Goal: Task Accomplishment & Management: Manage account settings

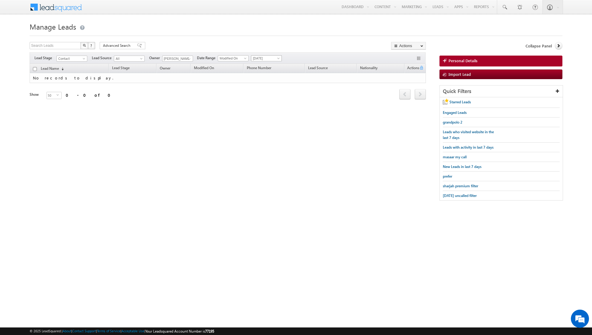
click at [266, 60] on span "[DATE]" at bounding box center [265, 58] width 29 height 5
click at [264, 65] on link "All Time" at bounding box center [263, 64] width 30 height 5
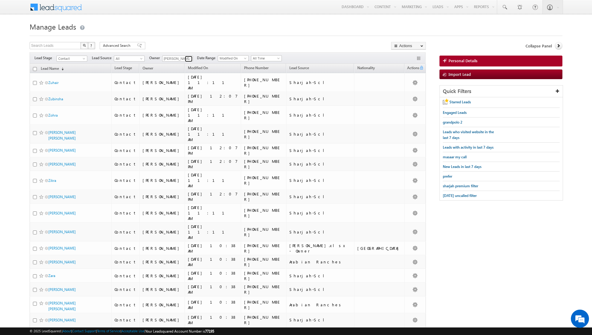
click at [189, 58] on span at bounding box center [189, 58] width 5 height 5
click at [181, 63] on link "Any" at bounding box center [192, 64] width 60 height 7
type input "Any"
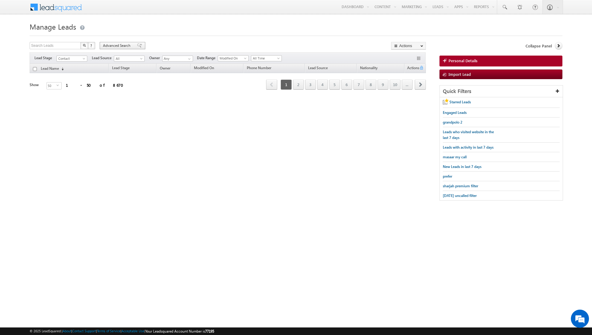
click at [137, 43] on span at bounding box center [139, 45] width 5 height 4
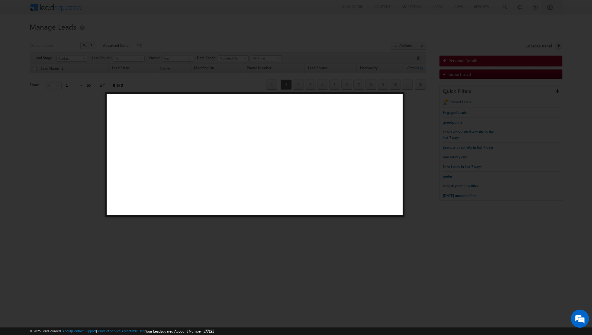
click at [81, 143] on div at bounding box center [296, 167] width 592 height 335
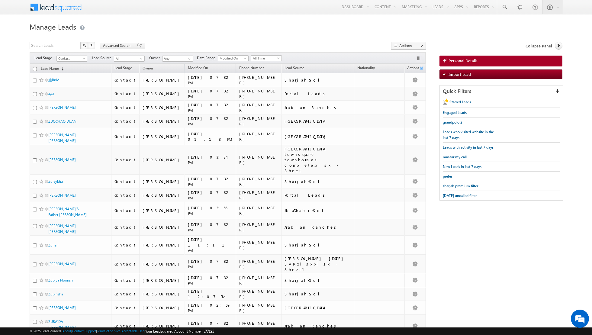
click at [138, 46] on div "Advanced Search" at bounding box center [123, 45] width 46 height 7
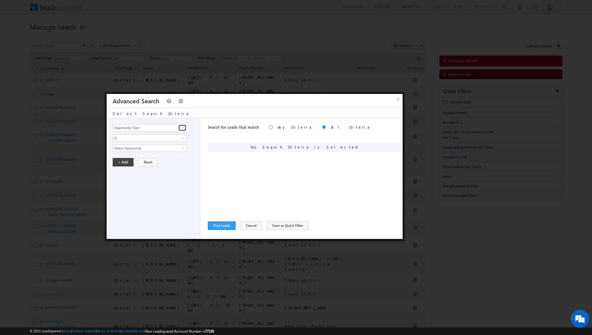
click at [184, 128] on span at bounding box center [182, 127] width 5 height 5
click at [140, 140] on link "Owner" at bounding box center [150, 139] width 74 height 7
type input "Owner"
click at [162, 137] on span "Is" at bounding box center [145, 137] width 65 height 5
click at [148, 148] on link "Is Not" at bounding box center [150, 150] width 74 height 5
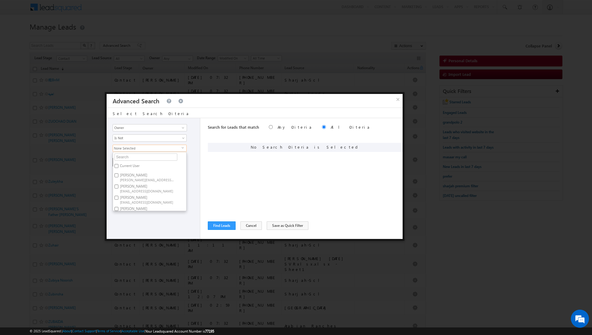
click at [127, 164] on label "Current User" at bounding box center [129, 166] width 33 height 9
click at [118, 164] on input "Current User" at bounding box center [116, 166] width 4 height 4
checkbox input "true"
click at [146, 226] on div "Opportunity Type Lead Activity Task Sales Group Prospect Id Address 1 Address 2…" at bounding box center [154, 178] width 94 height 121
click at [120, 160] on button "+ Add" at bounding box center [123, 162] width 21 height 8
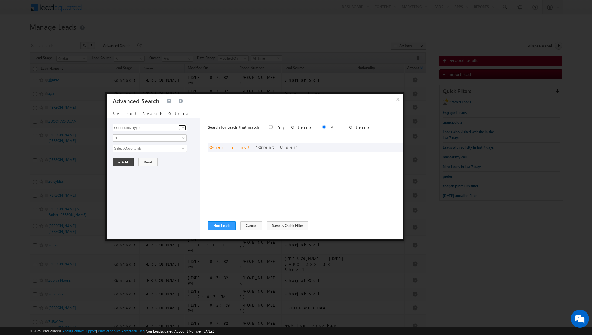
click at [183, 128] on span at bounding box center [182, 127] width 5 height 5
type input "l"
type input "m"
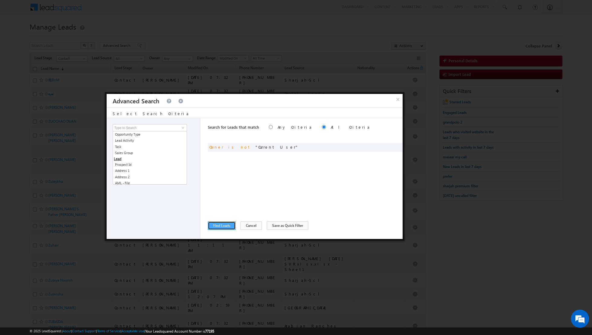
click at [218, 225] on button "Find Leads" at bounding box center [222, 225] width 28 height 8
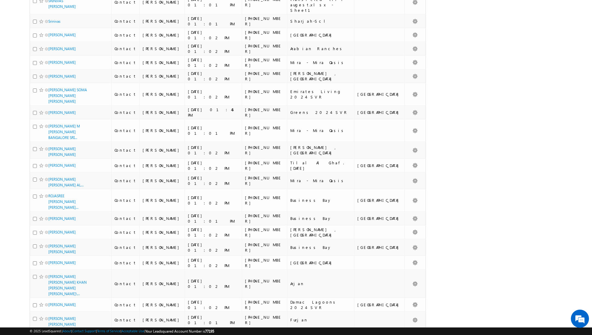
scroll to position [567, 0]
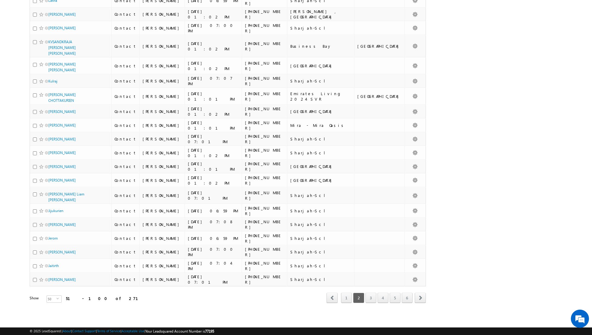
scroll to position [537, 0]
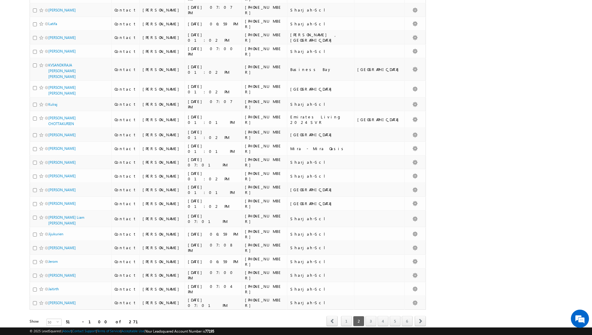
click at [383, 316] on link "4" at bounding box center [382, 321] width 11 height 10
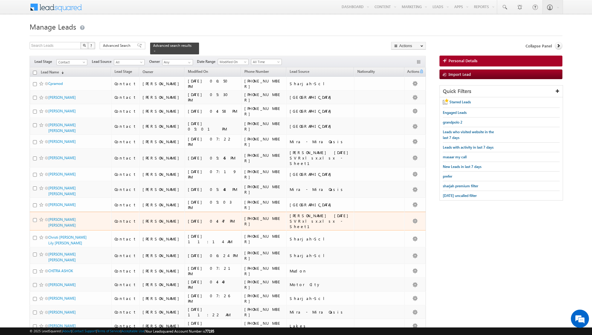
scroll to position [531, 0]
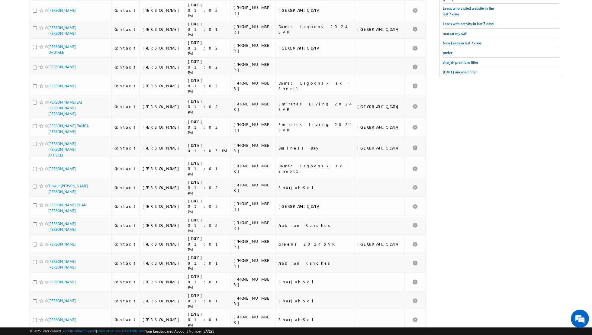
scroll to position [0, 0]
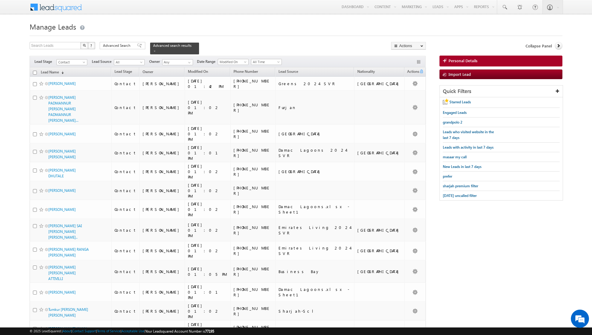
click at [34, 73] on input "checkbox" at bounding box center [35, 73] width 4 height 4
checkbox input "true"
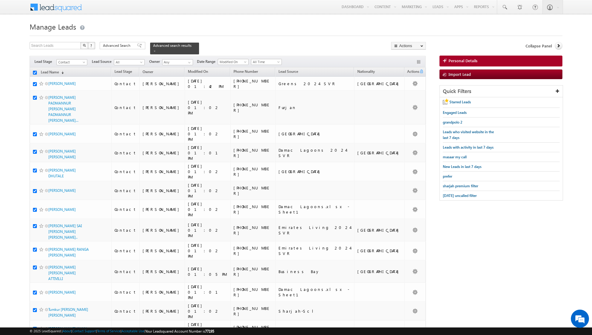
checkbox input "true"
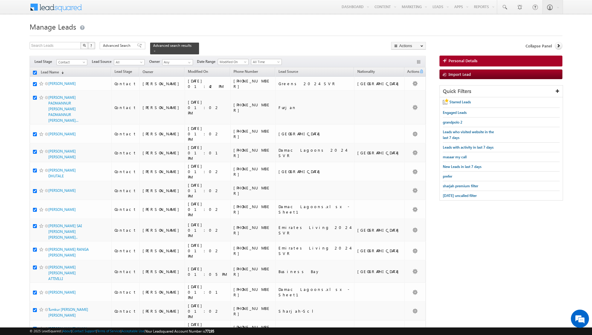
checkbox input "true"
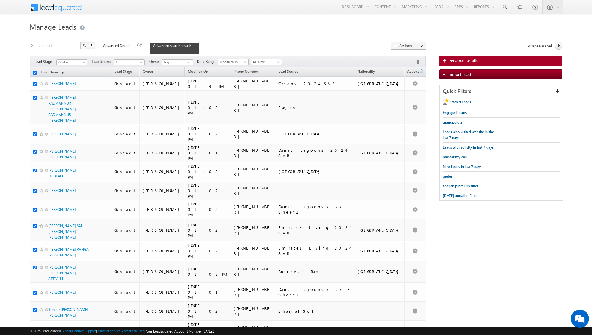
checkbox input "true"
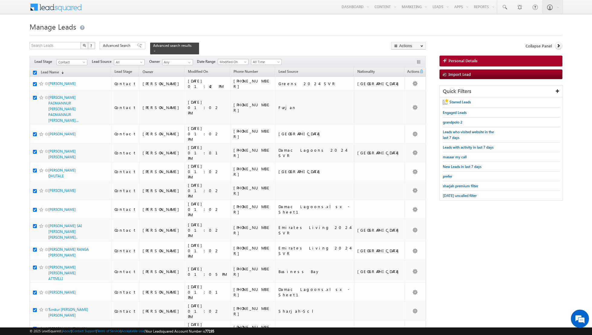
checkbox input "true"
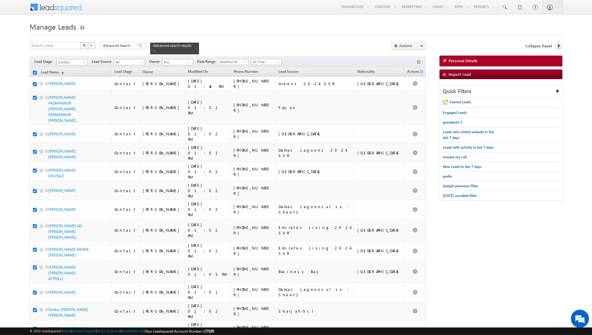
checkbox input "true"
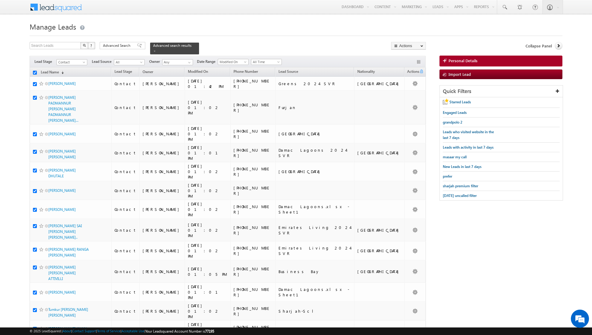
checkbox input "true"
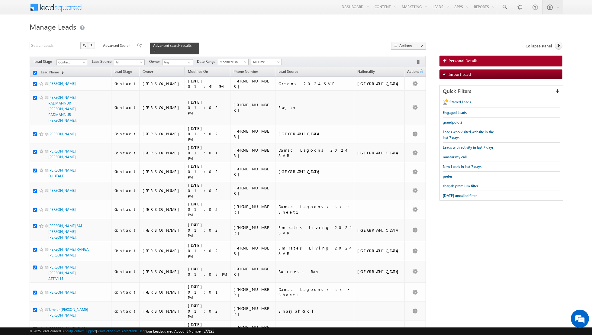
checkbox input "true"
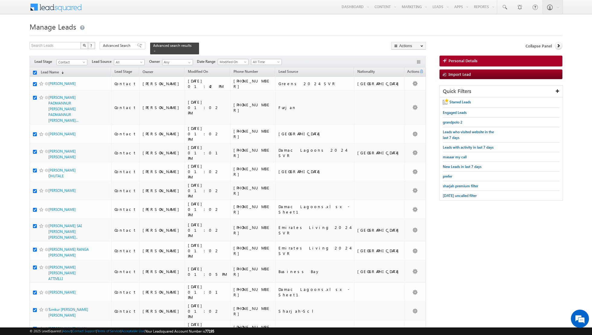
checkbox input "true"
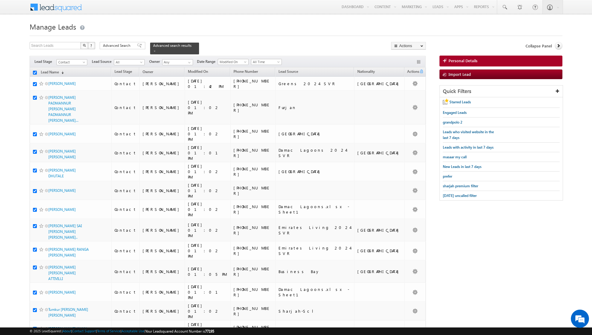
checkbox input "true"
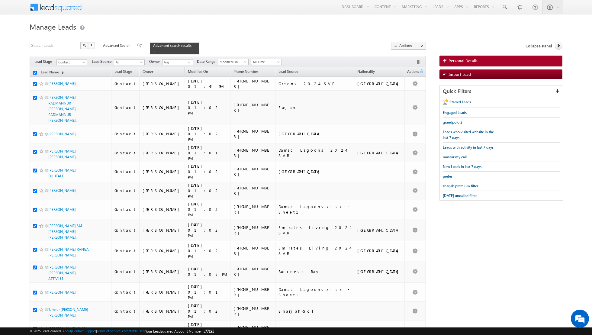
checkbox input "true"
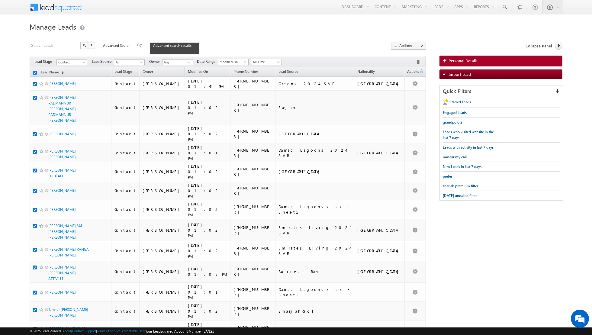
checkbox input "true"
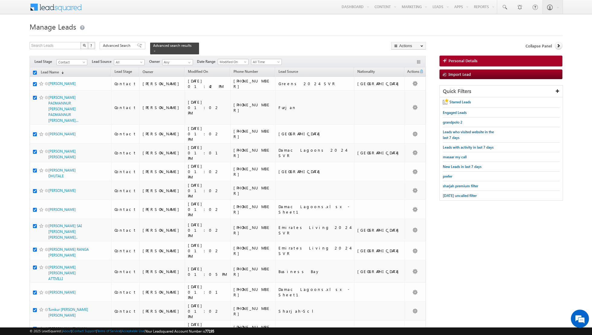
checkbox input "true"
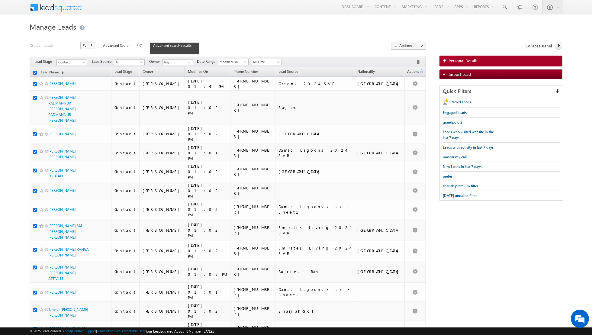
checkbox input "true"
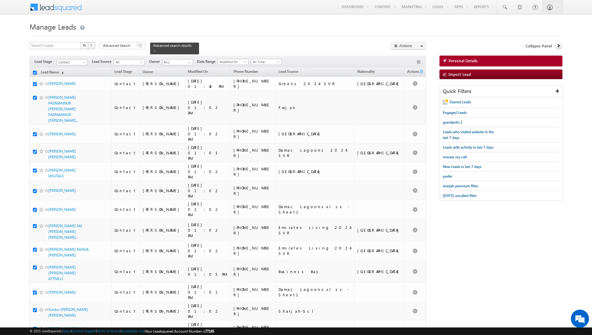
checkbox input "true"
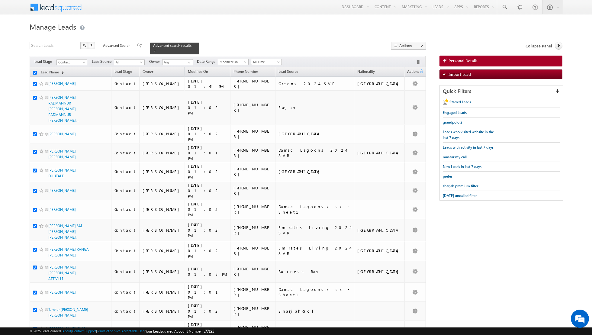
checkbox input "true"
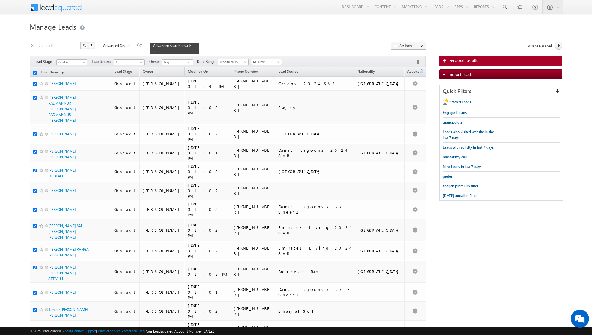
checkbox input "true"
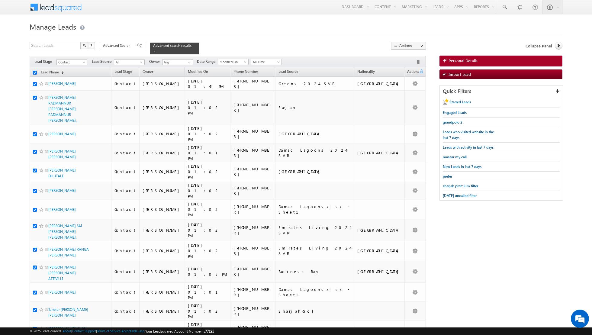
checkbox input "true"
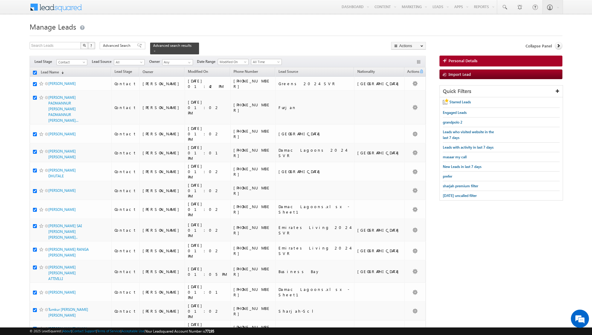
checkbox input "true"
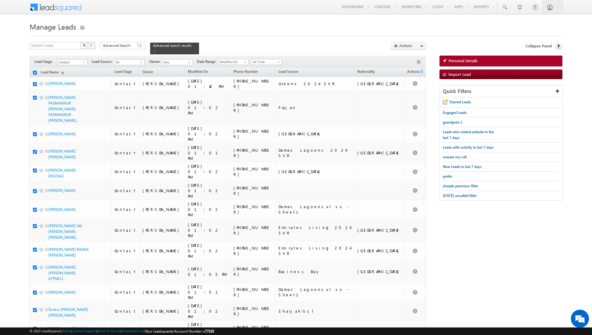
checkbox input "true"
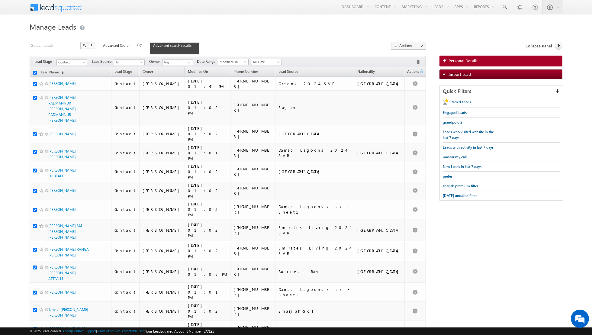
checkbox input "true"
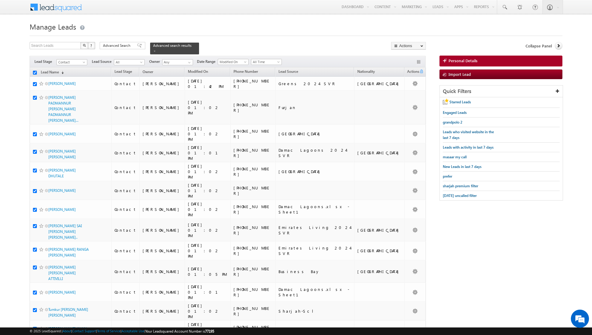
checkbox input "true"
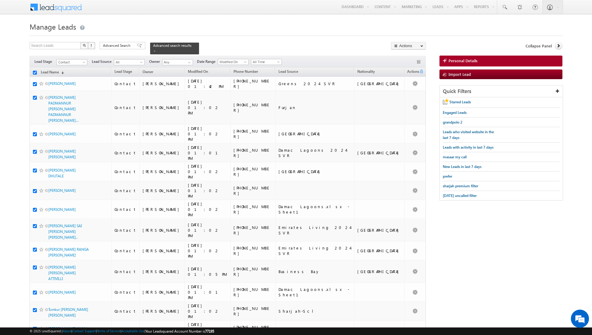
checkbox input "true"
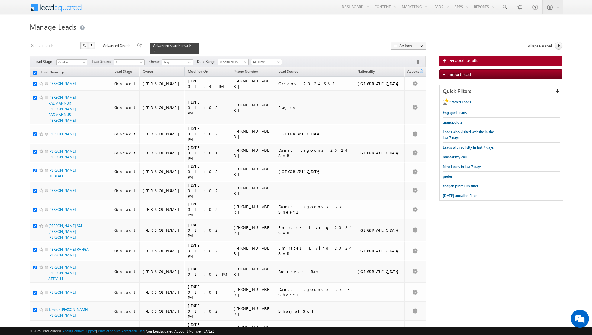
checkbox input "true"
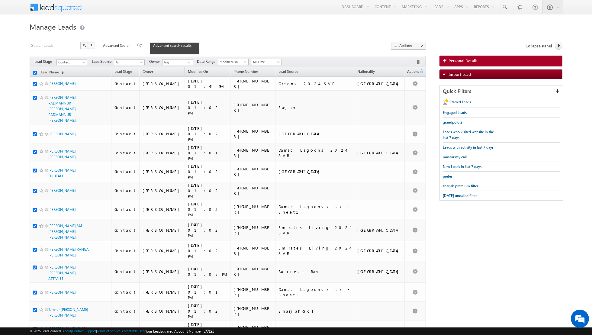
checkbox input "true"
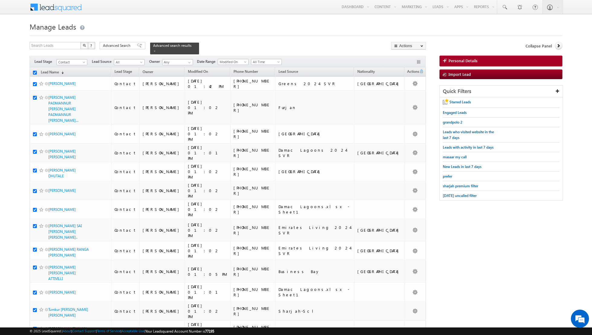
checkbox input "true"
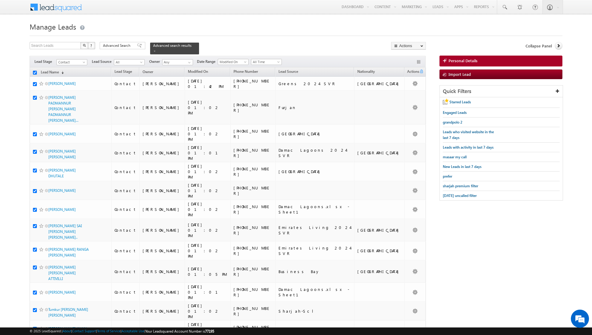
checkbox input "true"
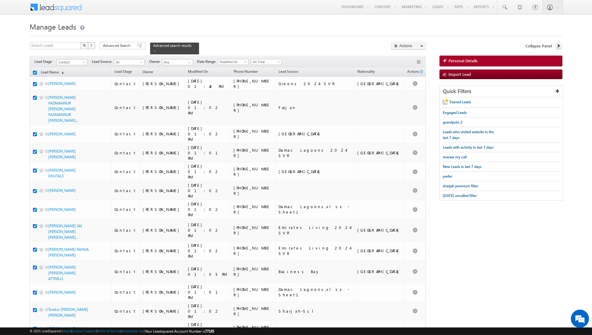
checkbox input "true"
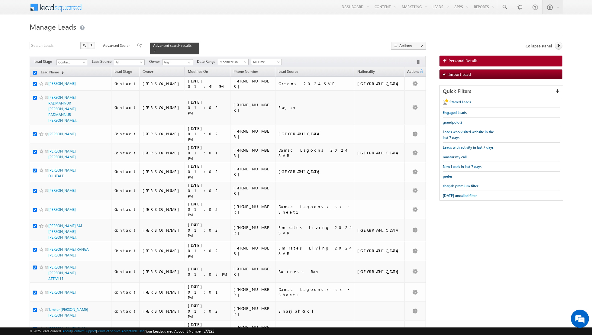
checkbox input "true"
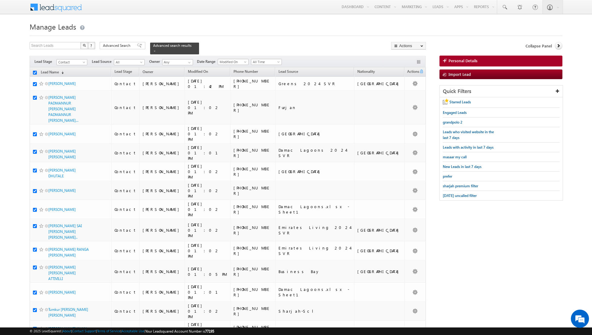
checkbox input "true"
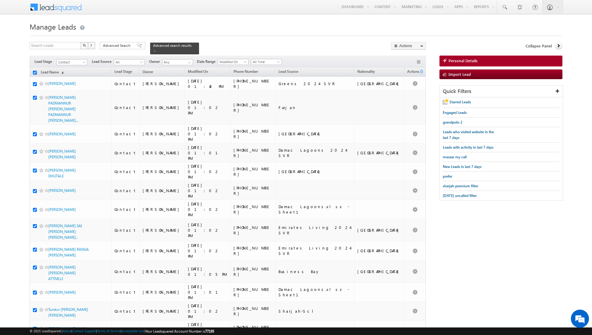
checkbox input "true"
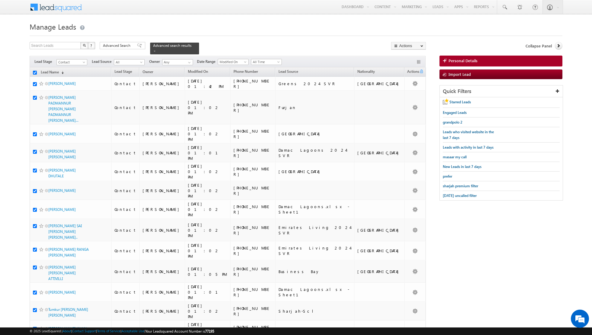
checkbox input "true"
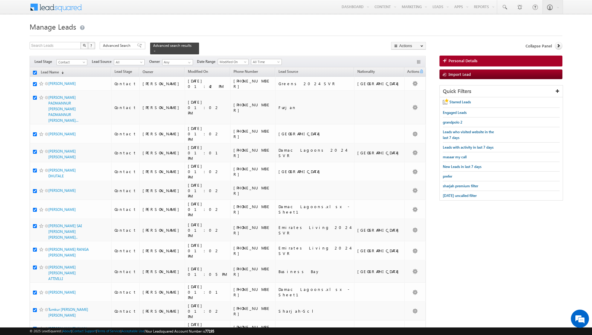
checkbox input "true"
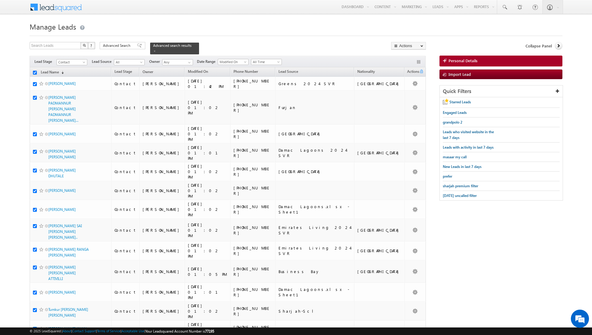
checkbox input "true"
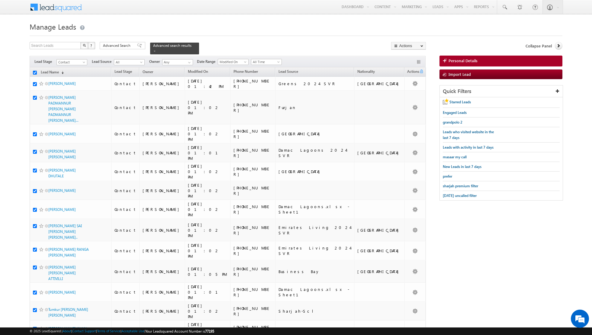
checkbox input "true"
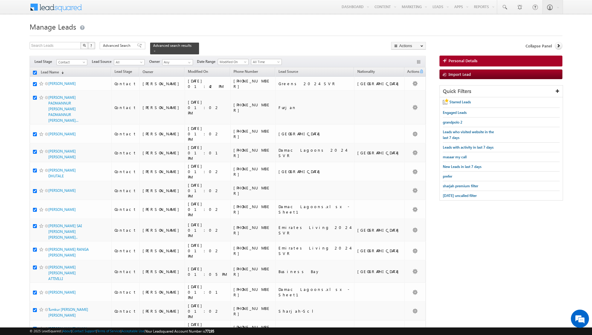
checkbox input "true"
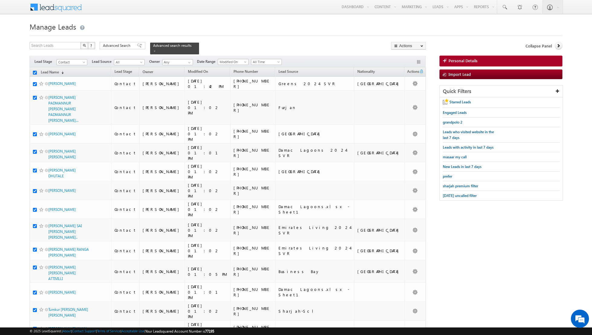
checkbox input "true"
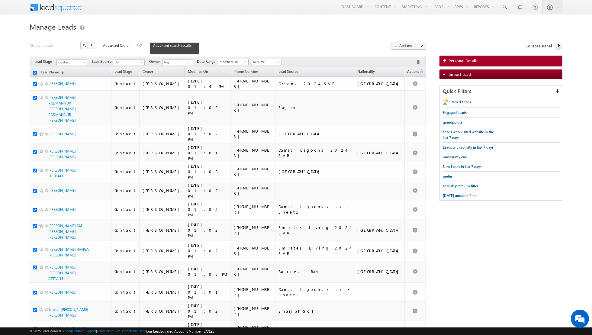
checkbox input "true"
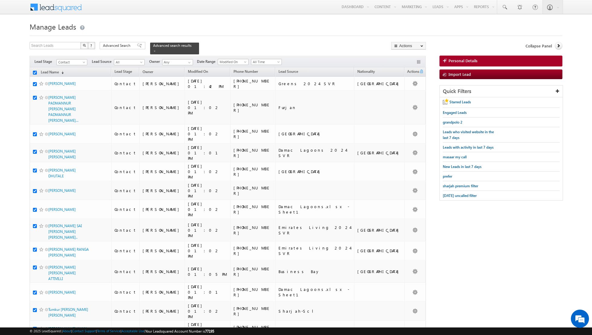
checkbox input "true"
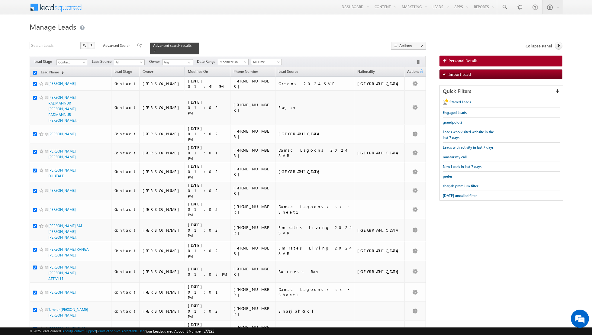
checkbox input "true"
click at [412, 98] on link "Change Owner" at bounding box center [408, 97] width 34 height 7
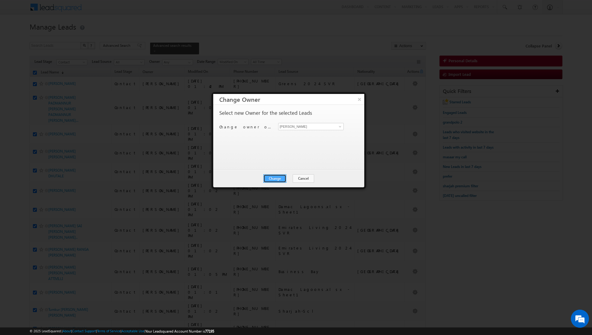
click at [273, 177] on button "Change" at bounding box center [274, 178] width 23 height 8
click at [289, 178] on button "Close" at bounding box center [289, 178] width 19 height 8
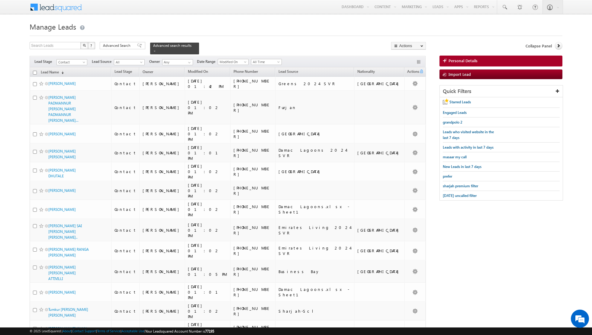
click at [35, 72] on input "checkbox" at bounding box center [35, 73] width 4 height 4
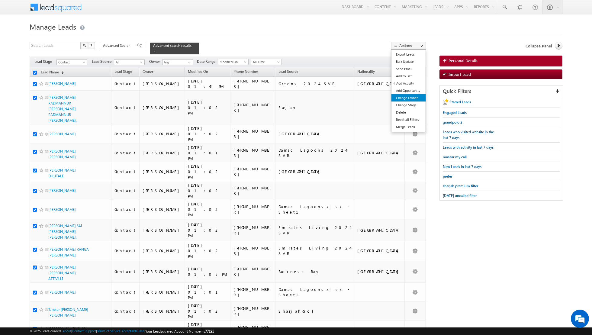
click at [401, 97] on link "Change Owner" at bounding box center [408, 97] width 34 height 7
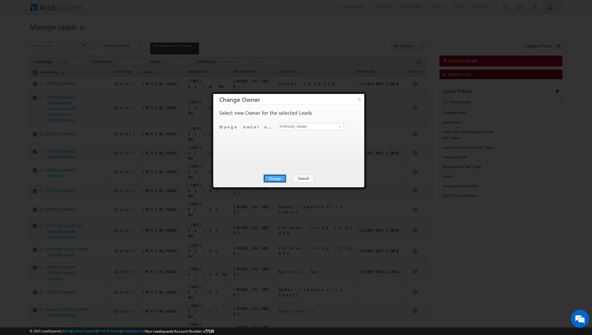
click at [276, 177] on button "Change" at bounding box center [274, 178] width 23 height 8
click at [287, 176] on button "Close" at bounding box center [289, 178] width 19 height 8
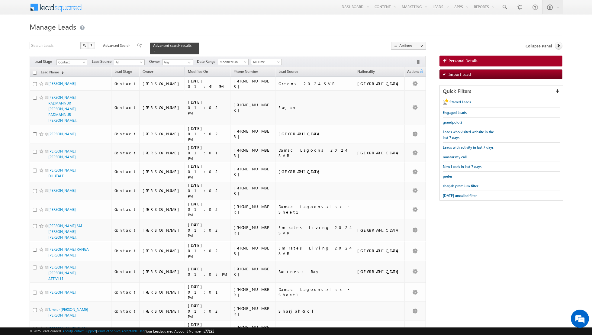
click at [34, 72] on input "checkbox" at bounding box center [35, 73] width 4 height 4
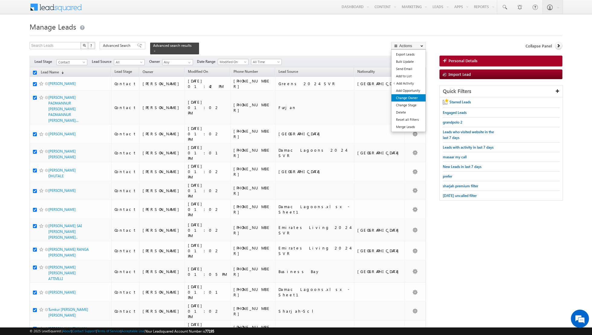
click at [401, 100] on link "Change Owner" at bounding box center [408, 97] width 34 height 7
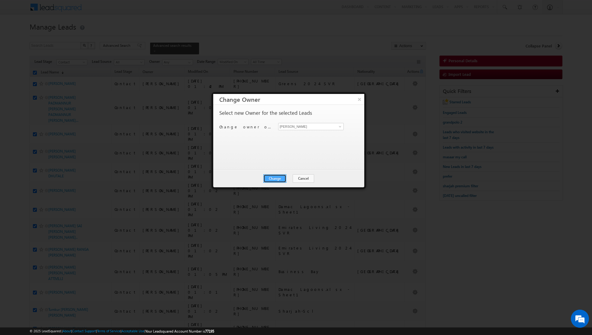
click at [274, 179] on button "Change" at bounding box center [274, 178] width 23 height 8
click at [287, 177] on button "Close" at bounding box center [289, 178] width 19 height 8
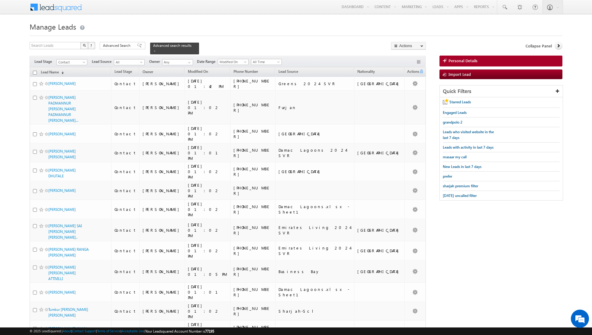
click at [34, 72] on input "checkbox" at bounding box center [35, 73] width 4 height 4
checkbox input "true"
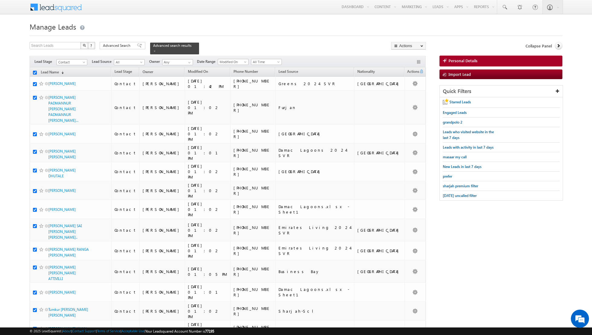
checkbox input "true"
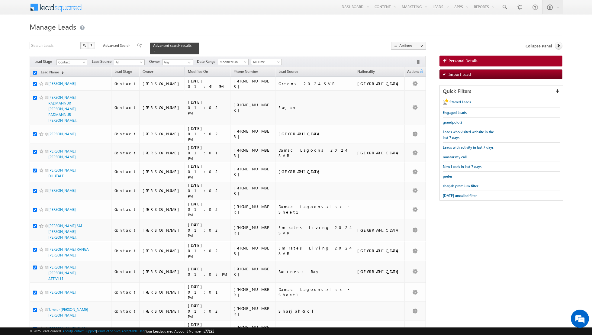
checkbox input "true"
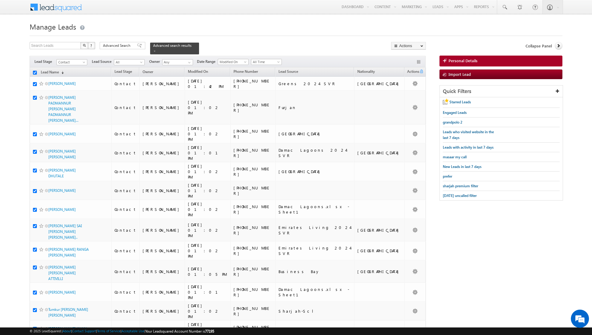
checkbox input "true"
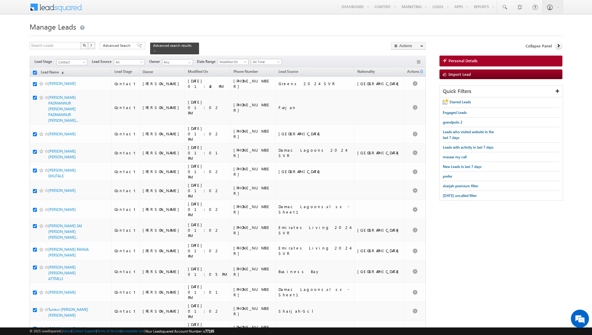
checkbox input "true"
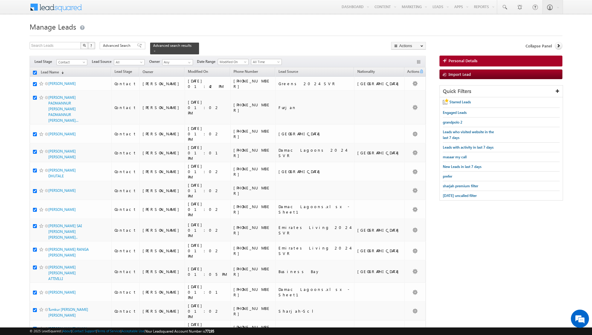
checkbox input "true"
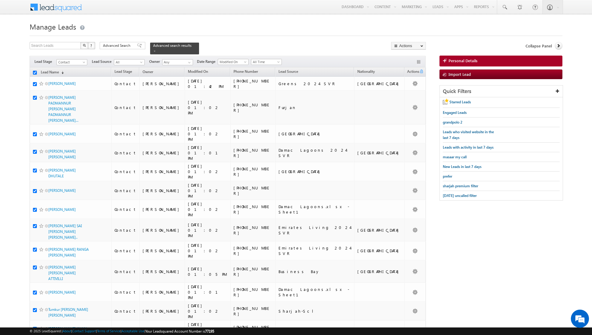
checkbox input "true"
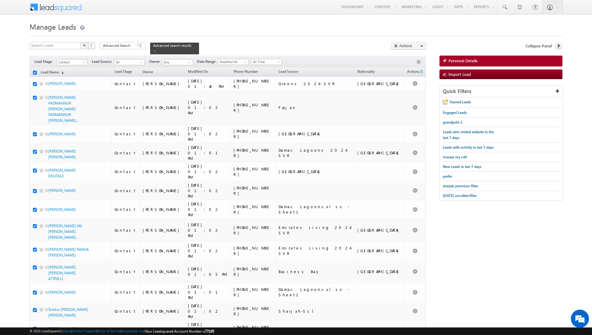
checkbox input "true"
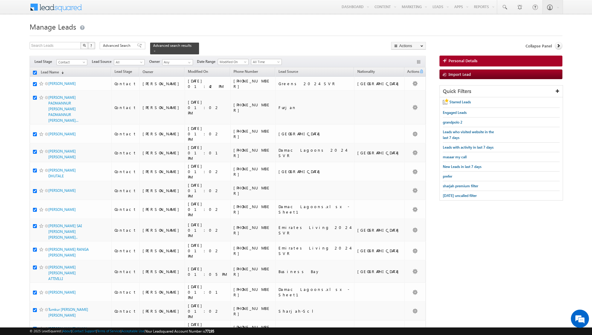
checkbox input "true"
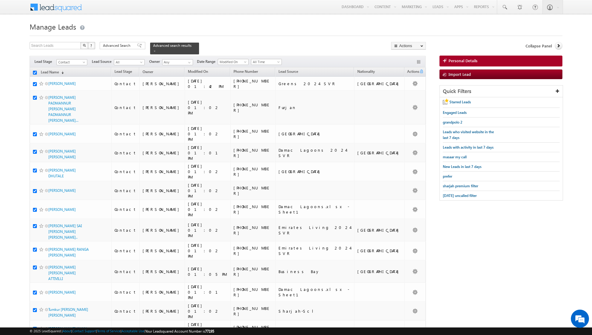
checkbox input "true"
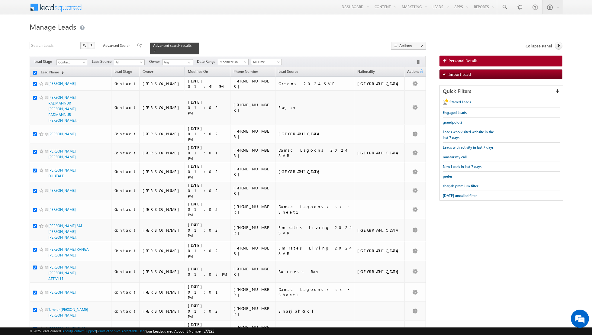
checkbox input "true"
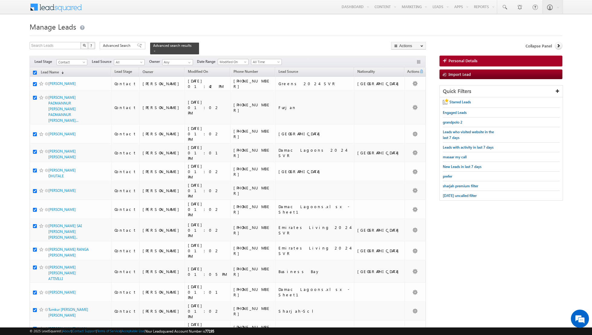
checkbox input "true"
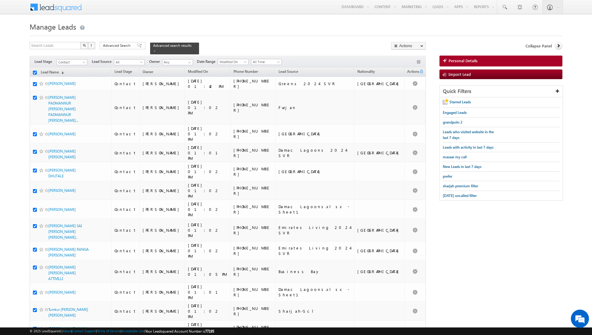
checkbox input "true"
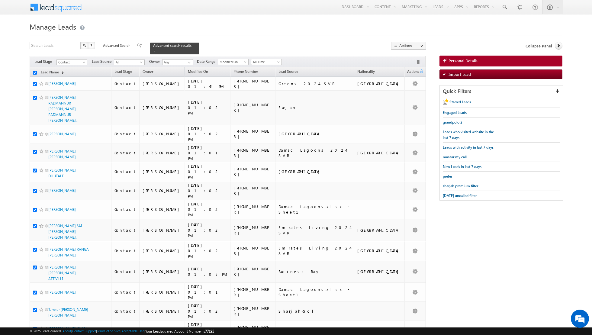
checkbox input "true"
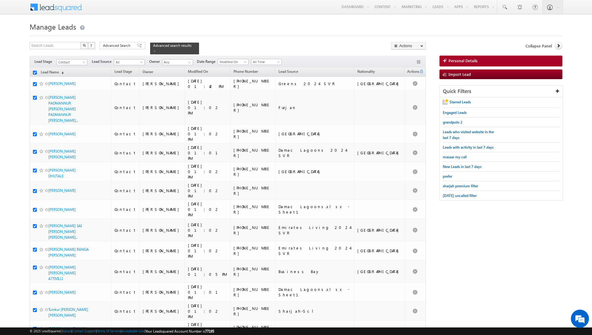
checkbox input "true"
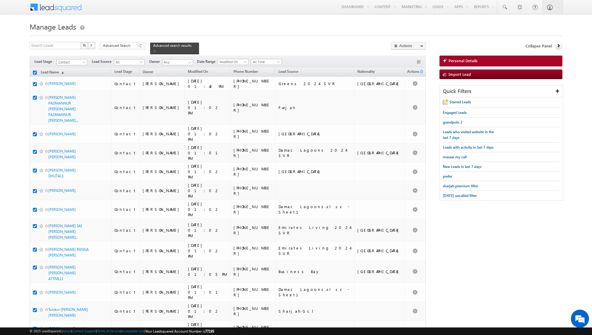
checkbox input "true"
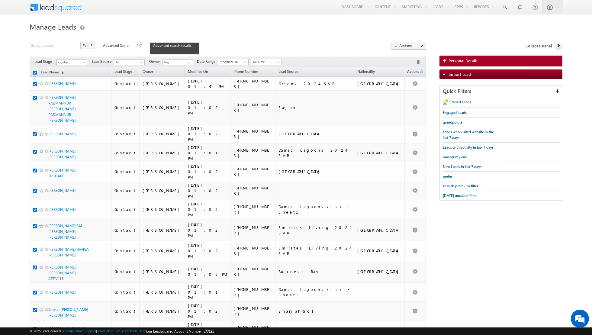
checkbox input "true"
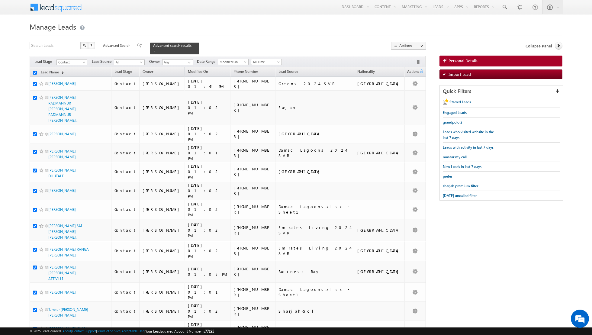
checkbox input "true"
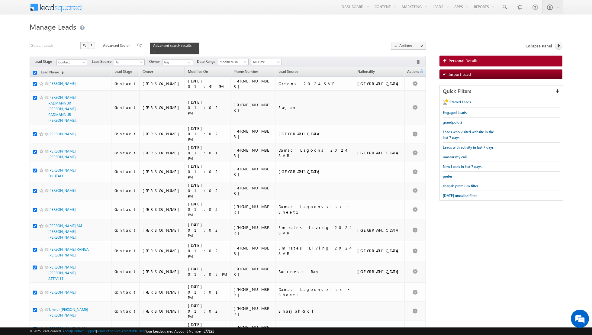
checkbox input "true"
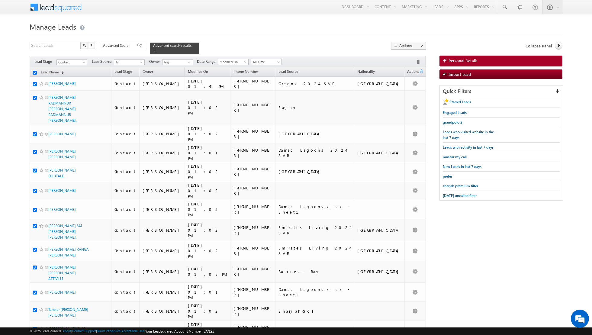
checkbox input "true"
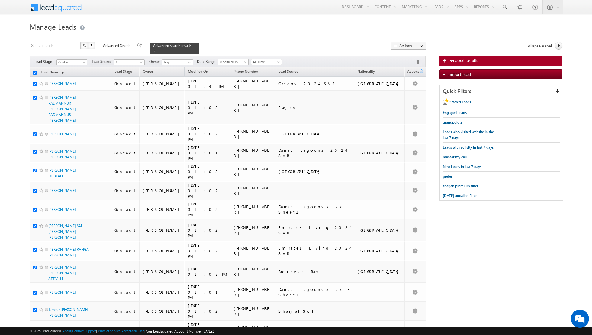
checkbox input "true"
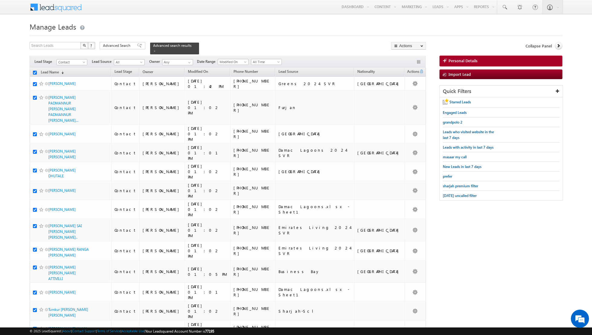
checkbox input "true"
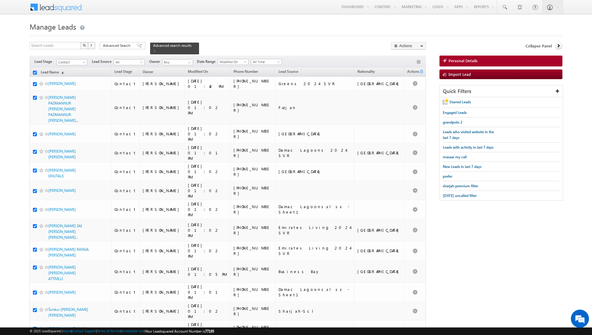
checkbox input "true"
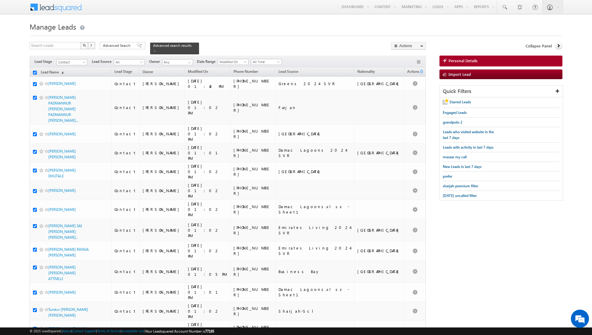
checkbox input "true"
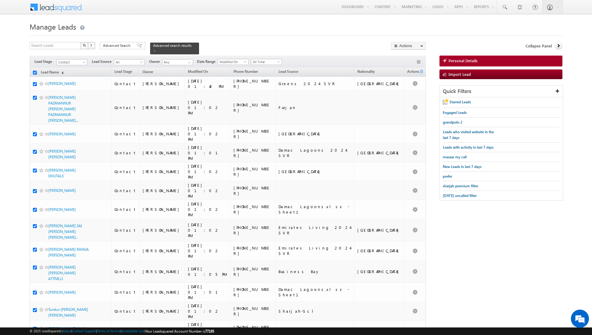
checkbox input "true"
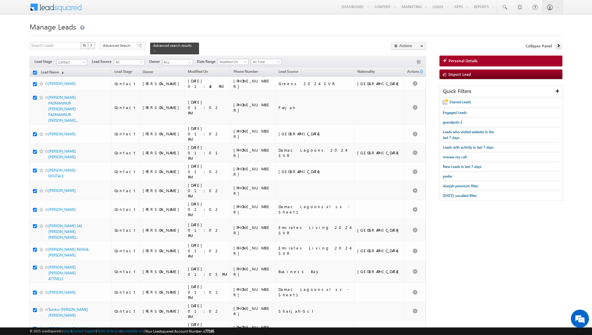
checkbox input "true"
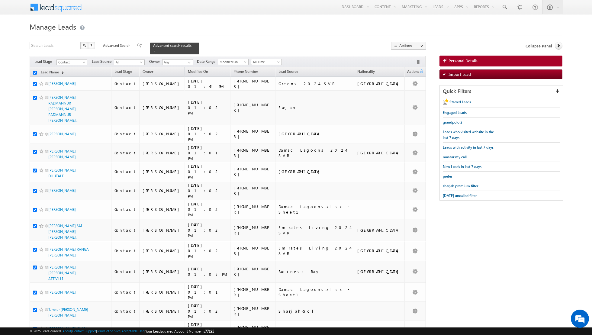
checkbox input "true"
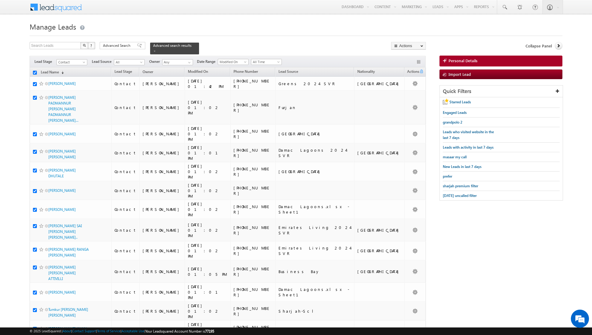
checkbox input "true"
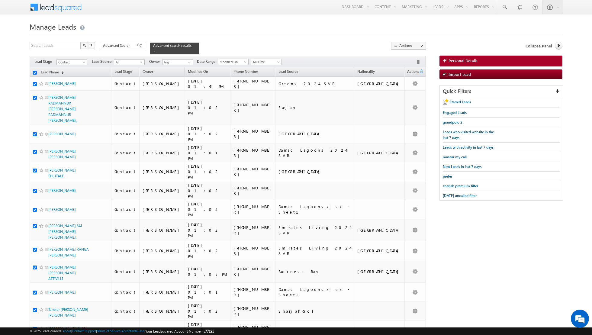
checkbox input "true"
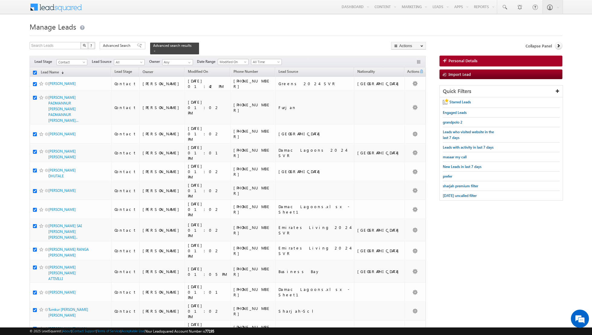
checkbox input "true"
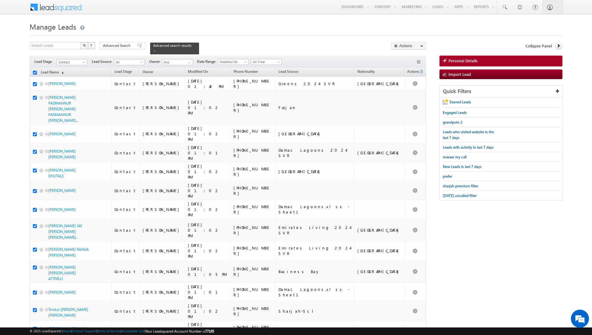
checkbox input "true"
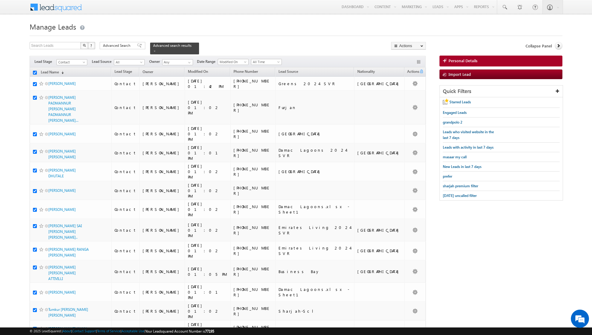
checkbox input "true"
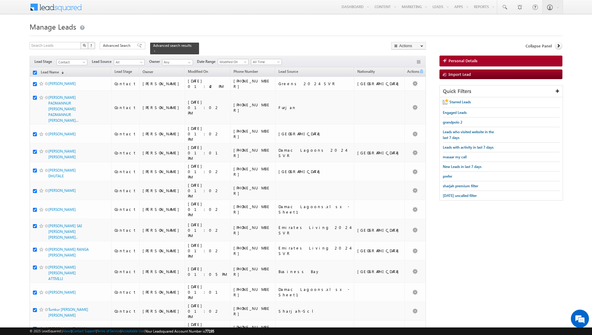
checkbox input "true"
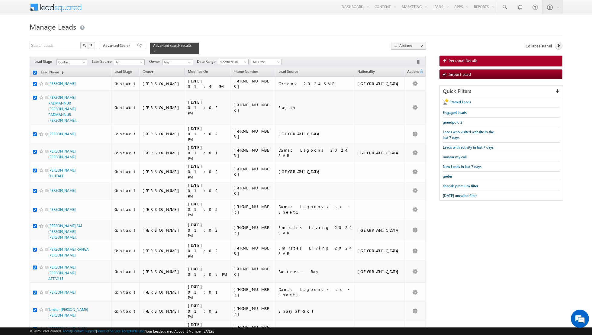
checkbox input "true"
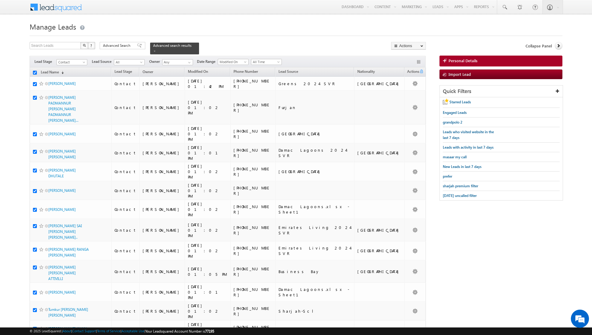
checkbox input "true"
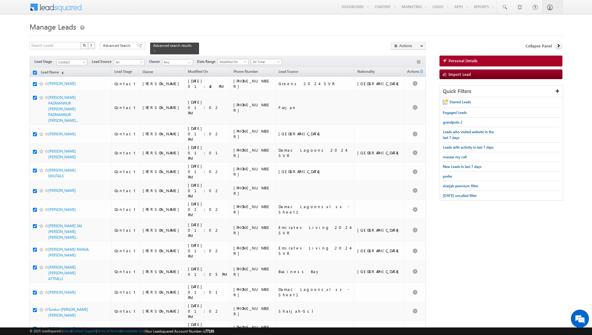
checkbox input "true"
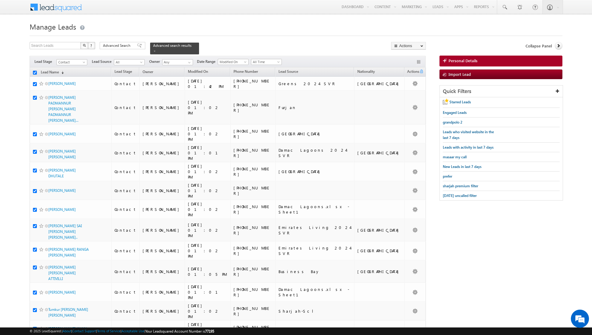
checkbox input "true"
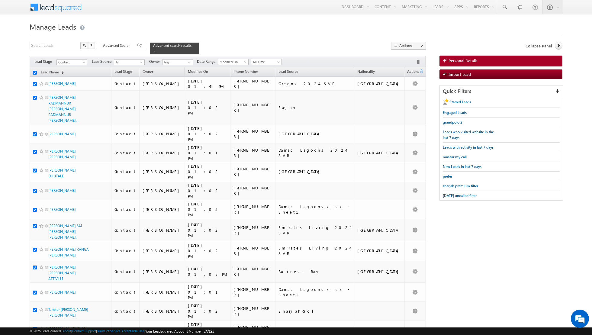
checkbox input "true"
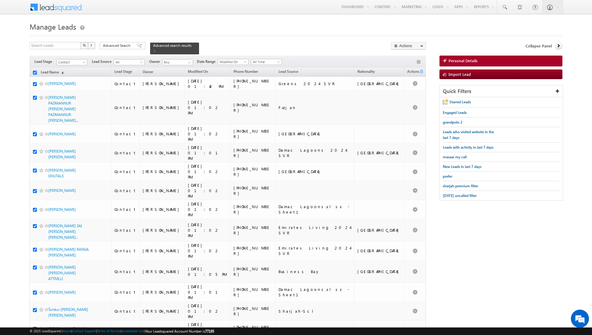
checkbox input "true"
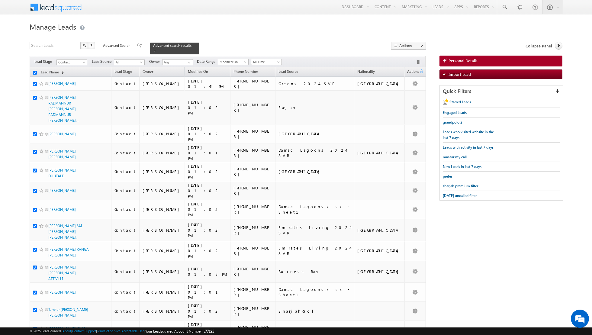
checkbox input "true"
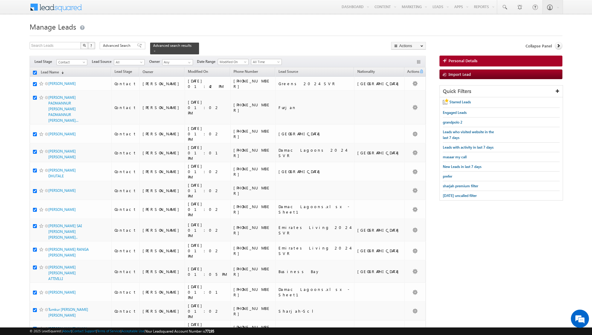
checkbox input "true"
click at [400, 97] on link "Change Owner" at bounding box center [408, 97] width 34 height 7
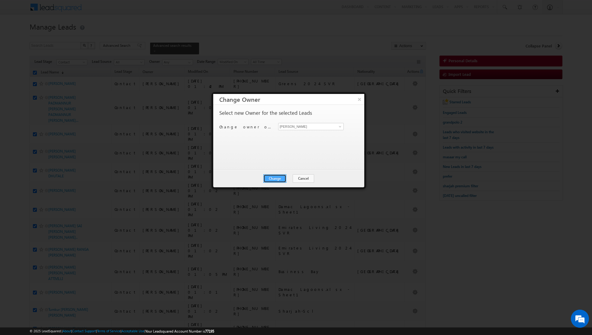
click at [272, 176] on button "Change" at bounding box center [274, 178] width 23 height 8
click at [292, 173] on div "Change Cancel Close" at bounding box center [288, 179] width 151 height 18
click at [291, 175] on button "Close" at bounding box center [289, 178] width 19 height 8
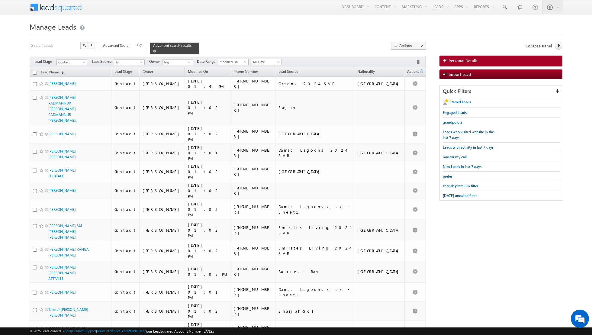
click at [153, 52] on span at bounding box center [154, 50] width 3 height 3
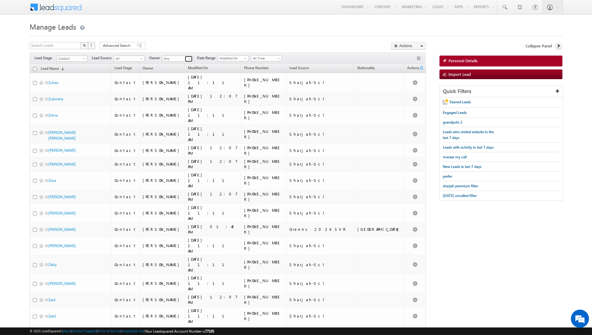
click at [187, 61] on span at bounding box center [189, 58] width 5 height 5
click at [177, 78] on link "[PERSON_NAME] [PERSON_NAME][EMAIL_ADDRESS][DOMAIN_NAME]" at bounding box center [192, 78] width 60 height 11
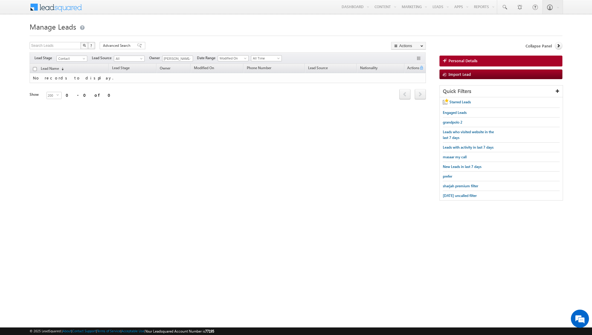
click at [187, 55] on div "Filters Lead Stage Contact Contact Lead Source All All Owner Any Any Current Us…" at bounding box center [228, 57] width 396 height 11
click at [188, 59] on span at bounding box center [189, 58] width 5 height 5
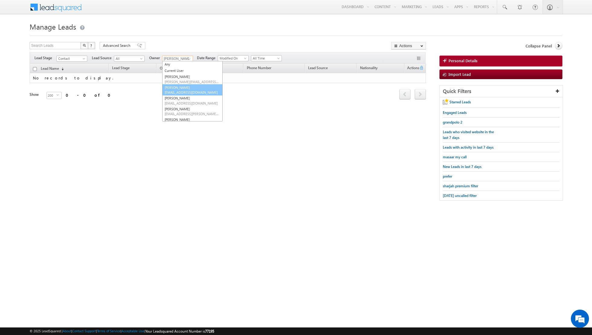
click at [179, 89] on link "[PERSON_NAME] [EMAIL_ADDRESS][DOMAIN_NAME]" at bounding box center [192, 89] width 60 height 11
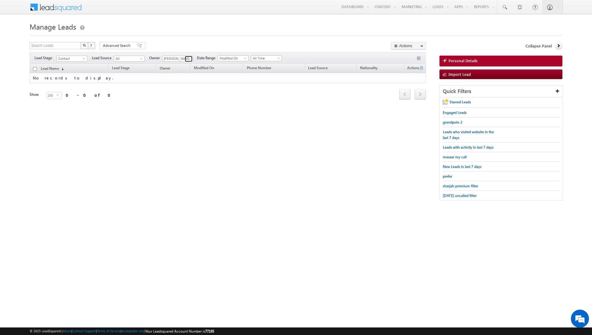
click at [187, 57] on span at bounding box center [189, 58] width 5 height 5
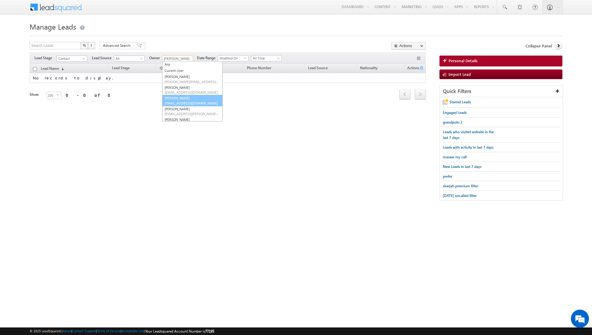
click at [177, 96] on link "[PERSON_NAME] [PERSON_NAME][EMAIL_ADDRESS][DOMAIN_NAME]" at bounding box center [192, 100] width 60 height 11
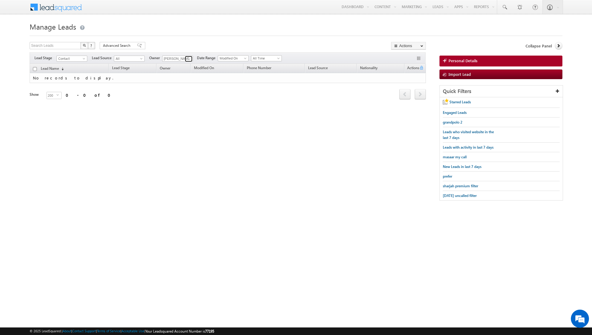
click at [187, 57] on span at bounding box center [189, 58] width 5 height 5
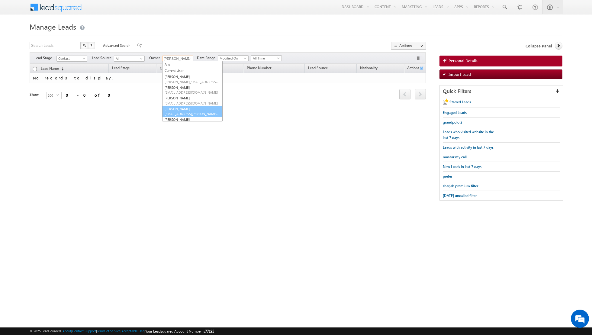
click at [179, 111] on span "[EMAIL_ADDRESS][PERSON_NAME][DOMAIN_NAME]" at bounding box center [191, 113] width 54 height 5
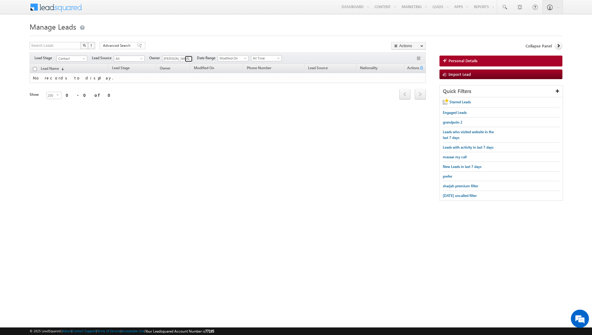
click at [189, 56] on link at bounding box center [189, 59] width 8 height 6
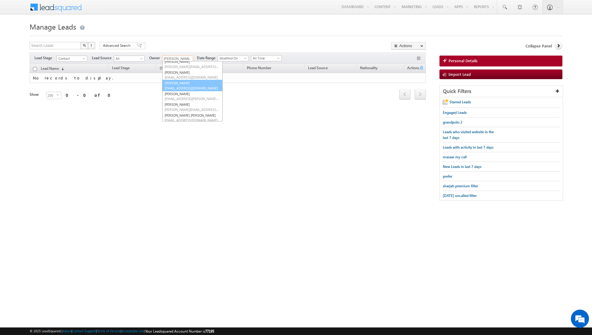
scroll to position [17, 0]
click at [180, 101] on link "[PERSON_NAME] [PERSON_NAME][EMAIL_ADDRESS][DOMAIN_NAME]" at bounding box center [192, 104] width 60 height 11
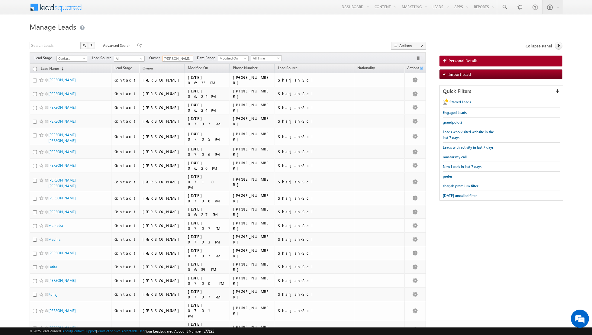
click at [34, 68] on input "checkbox" at bounding box center [35, 69] width 4 height 4
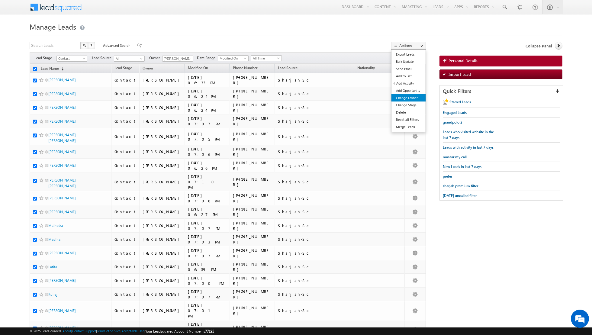
click at [409, 99] on link "Change Owner" at bounding box center [408, 97] width 34 height 7
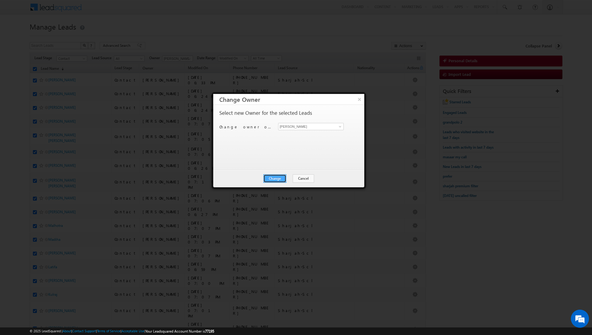
click at [280, 178] on button "Change" at bounding box center [274, 178] width 23 height 8
click at [290, 178] on button "Close" at bounding box center [289, 178] width 19 height 8
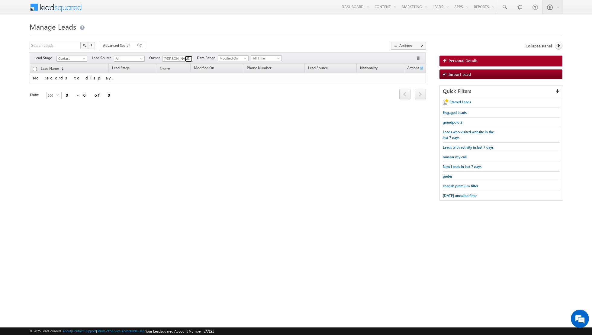
click at [190, 58] on link at bounding box center [189, 59] width 8 height 6
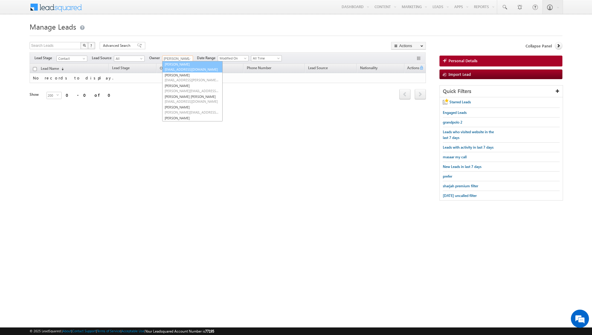
scroll to position [34, 0]
click at [179, 98] on span "[EMAIL_ADDRESS][DOMAIN_NAME]" at bounding box center [191, 100] width 54 height 5
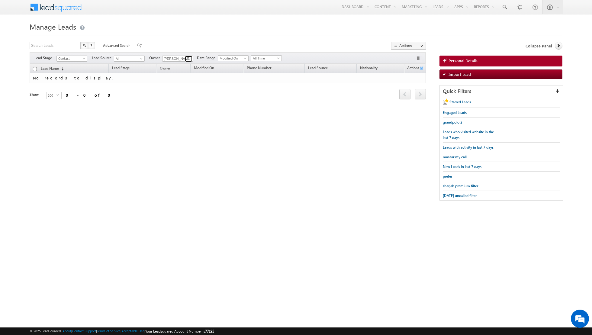
click at [187, 58] on span at bounding box center [189, 58] width 5 height 5
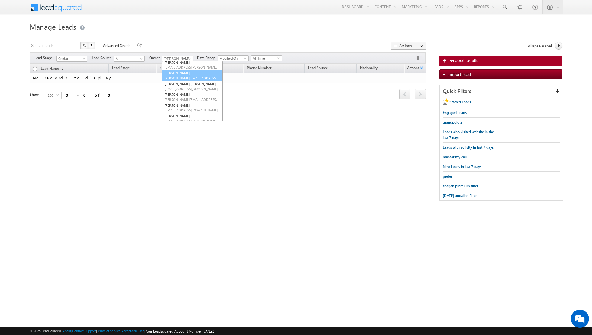
scroll to position [49, 0]
click at [177, 91] on link "[PERSON_NAME] [PERSON_NAME][EMAIL_ADDRESS][PERSON_NAME][DOMAIN_NAME]" at bounding box center [192, 94] width 60 height 11
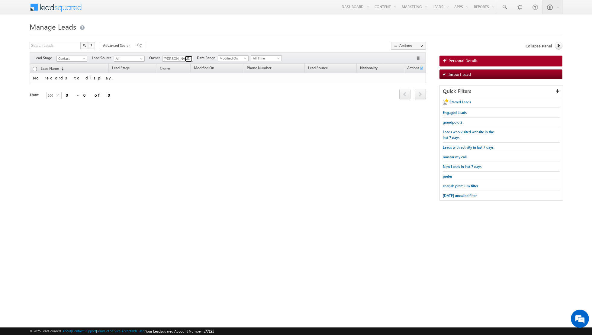
click at [187, 58] on span at bounding box center [189, 58] width 5 height 5
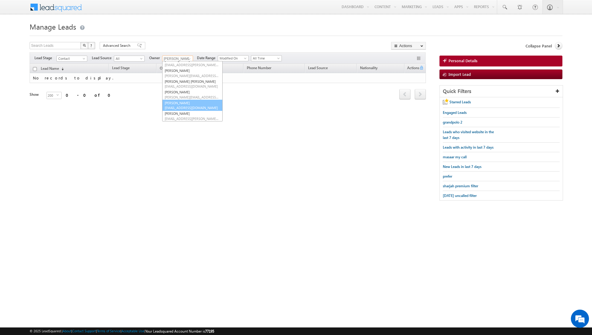
click at [175, 102] on link "[PERSON_NAME] [PERSON_NAME][EMAIL_ADDRESS][PERSON_NAME][DOMAIN_NAME]" at bounding box center [192, 105] width 60 height 11
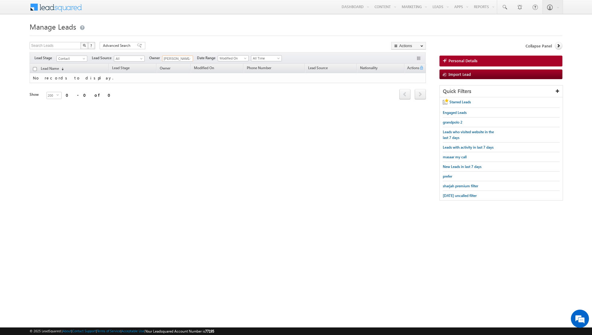
scroll to position [0, 0]
click at [188, 58] on span at bounding box center [189, 58] width 5 height 5
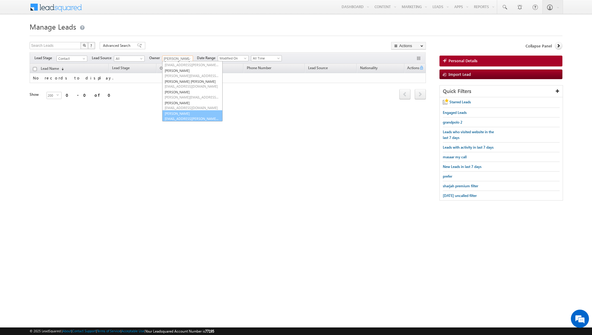
scroll to position [49, 0]
click at [178, 116] on span "shiva.sisodia@indglobal.ae" at bounding box center [191, 118] width 54 height 5
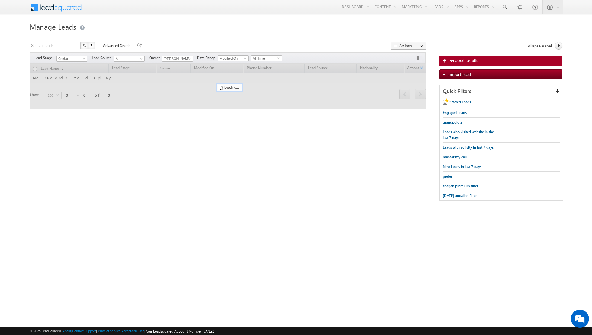
type input "[PERSON_NAME]"
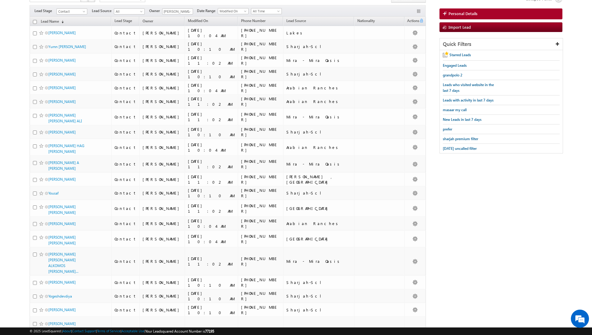
scroll to position [0, 0]
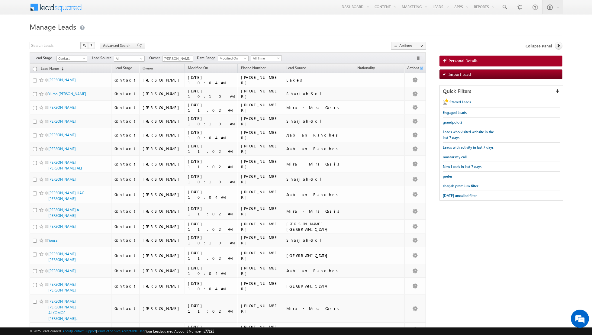
click at [137, 45] on span at bounding box center [139, 45] width 5 height 4
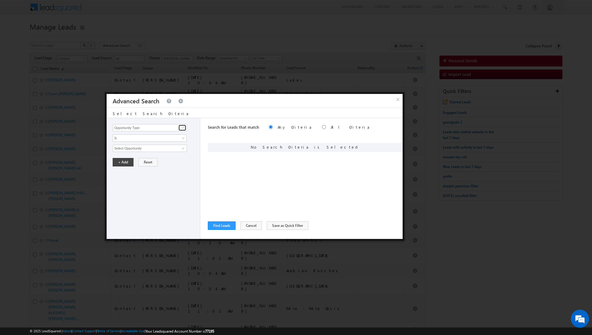
click at [184, 127] on span at bounding box center [182, 127] width 5 height 5
click at [153, 138] on link "Focus Project" at bounding box center [150, 139] width 74 height 7
type input "Focus Project"
click at [158, 149] on input "text" at bounding box center [150, 148] width 74 height 7
type input "Masaar"
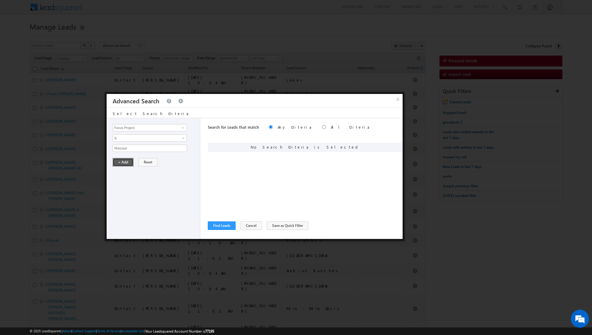
click at [123, 163] on button "+ Add" at bounding box center [123, 162] width 21 height 8
click at [322, 127] on input "radio" at bounding box center [324, 127] width 4 height 4
radio input "true"
click at [183, 129] on span at bounding box center [182, 127] width 5 height 5
click at [161, 147] on link "Last Activity Date" at bounding box center [150, 145] width 74 height 7
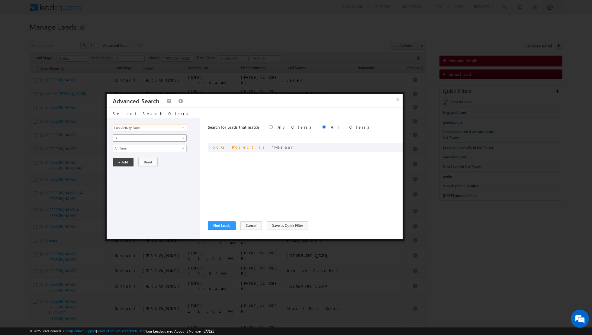
type input "Last Activity Date"
click at [178, 139] on link "Is" at bounding box center [150, 137] width 74 height 7
click at [164, 151] on link "Before" at bounding box center [150, 150] width 74 height 5
click at [172, 149] on span "[DATE]" at bounding box center [145, 147] width 65 height 5
click at [159, 170] on link "Last N" at bounding box center [150, 172] width 74 height 5
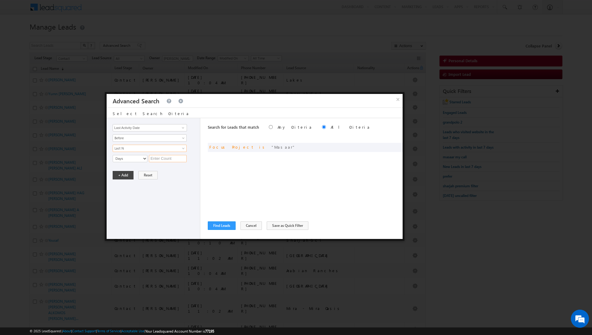
click at [168, 155] on input "text" at bounding box center [168, 158] width 38 height 7
type input "5"
click at [124, 174] on button "+ Add" at bounding box center [123, 175] width 21 height 8
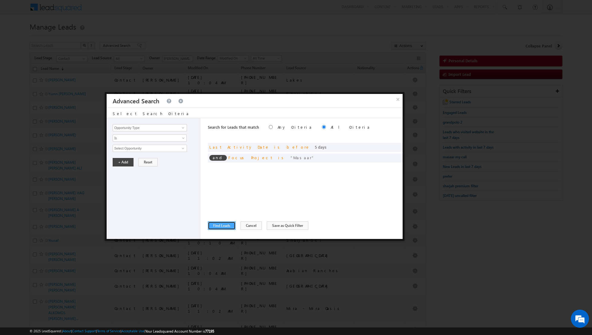
click at [219, 225] on button "Find Leads" at bounding box center [222, 225] width 28 height 8
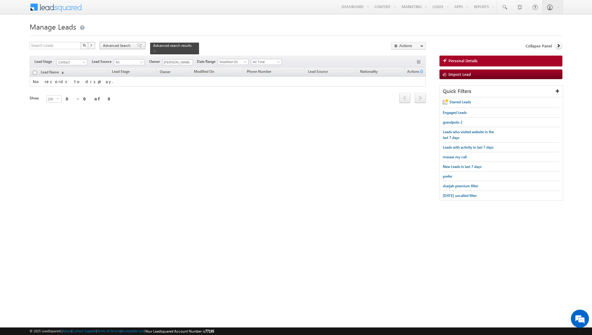
click at [137, 46] on span at bounding box center [139, 45] width 5 height 4
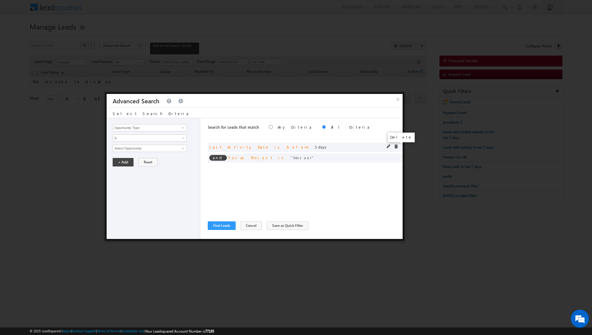
click at [395, 145] on span at bounding box center [396, 146] width 4 height 4
click at [219, 225] on button "Find Leads" at bounding box center [222, 225] width 28 height 8
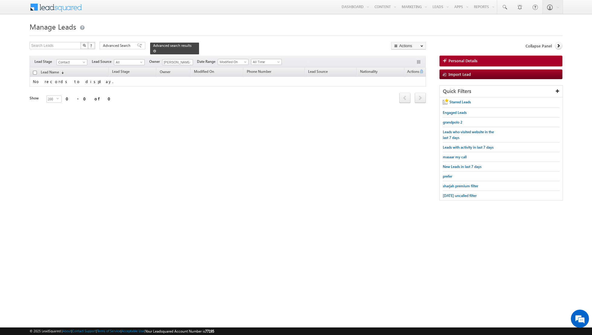
click at [153, 52] on span at bounding box center [154, 50] width 3 height 3
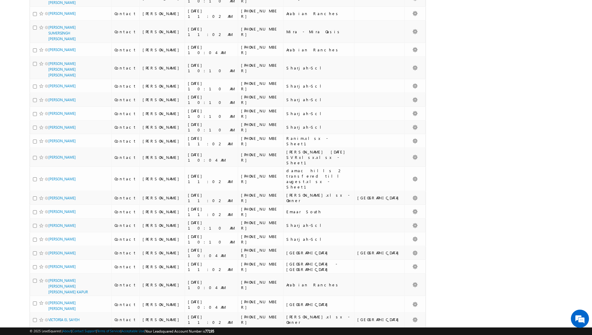
scroll to position [2701, 0]
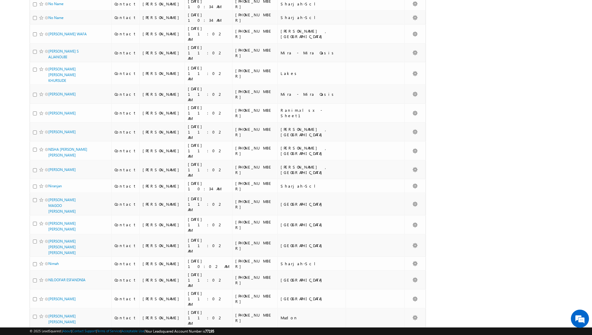
scroll to position [2733, 0]
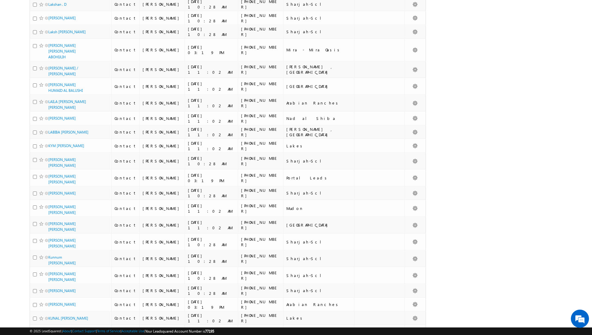
scroll to position [2831, 0]
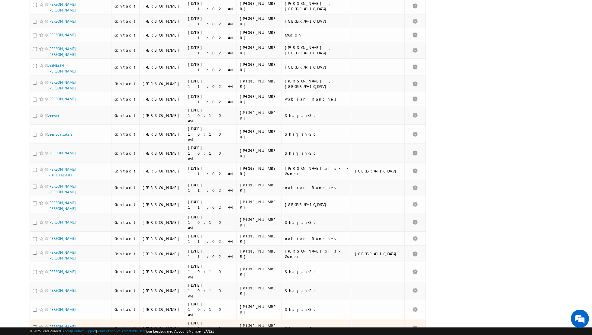
scroll to position [2774, 0]
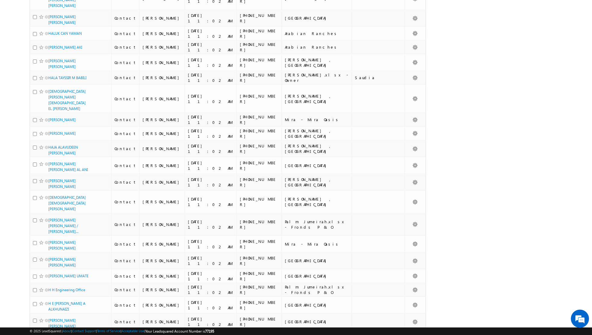
scroll to position [2747, 0]
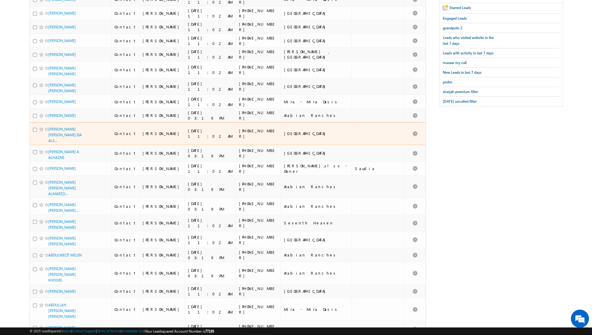
scroll to position [0, 0]
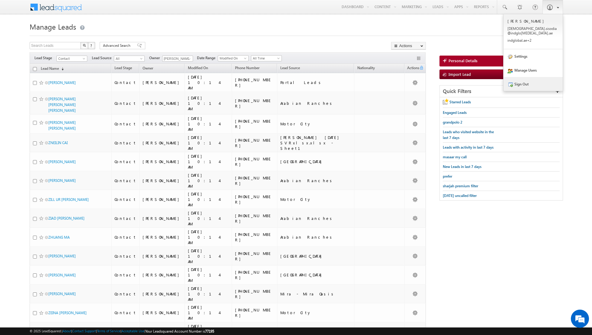
click at [541, 78] on link "Sign Out" at bounding box center [532, 84] width 59 height 14
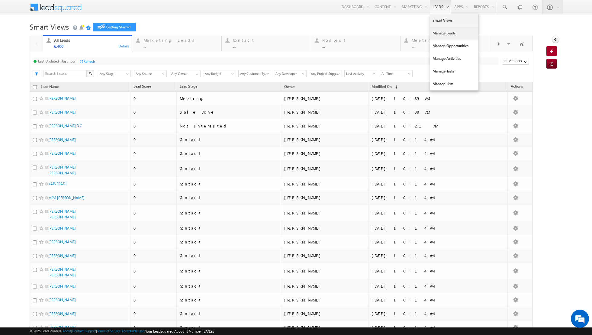
click at [442, 32] on link "Manage Leads" at bounding box center [454, 33] width 48 height 13
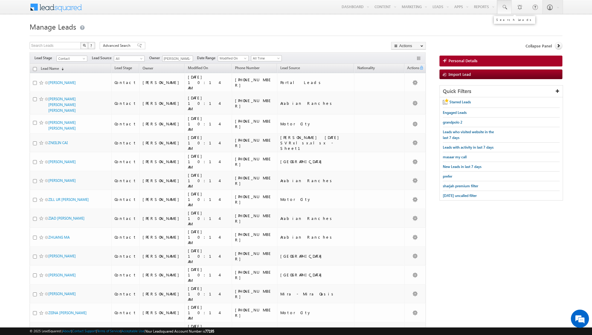
click at [506, 9] on span at bounding box center [504, 7] width 6 height 6
type input "5"
click at [81, 59] on span "Contact" at bounding box center [71, 58] width 29 height 5
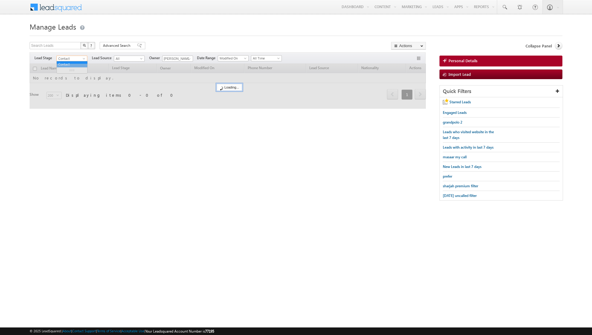
click at [81, 59] on span "Contact" at bounding box center [71, 58] width 29 height 5
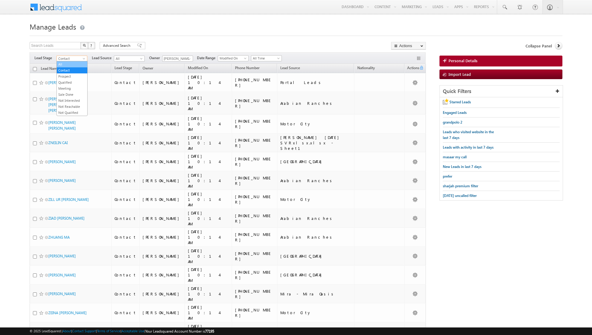
click at [75, 64] on link "All" at bounding box center [72, 64] width 30 height 5
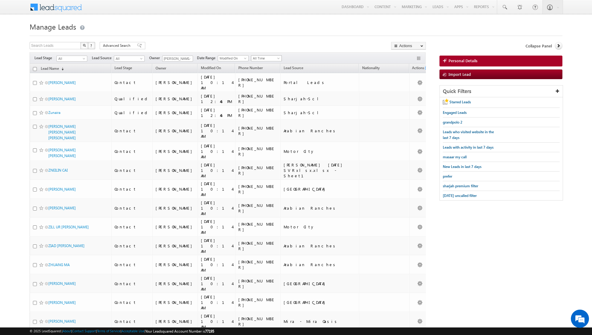
click at [276, 57] on span at bounding box center [278, 59] width 5 height 5
click at [263, 108] on link "This Month" at bounding box center [263, 109] width 30 height 5
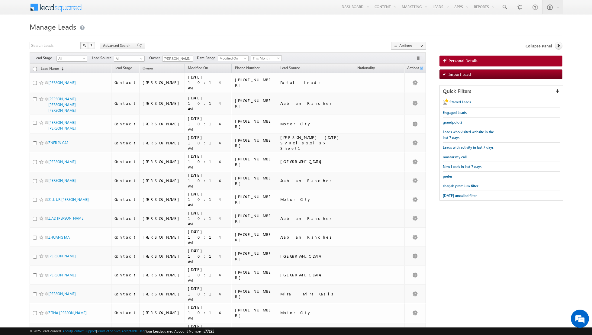
click at [137, 43] on span at bounding box center [139, 45] width 5 height 4
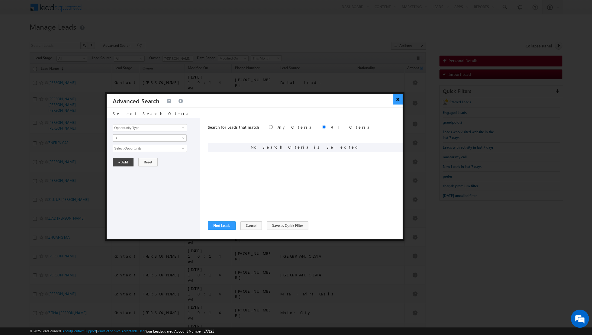
click at [397, 100] on button "×" at bounding box center [398, 99] width 10 height 11
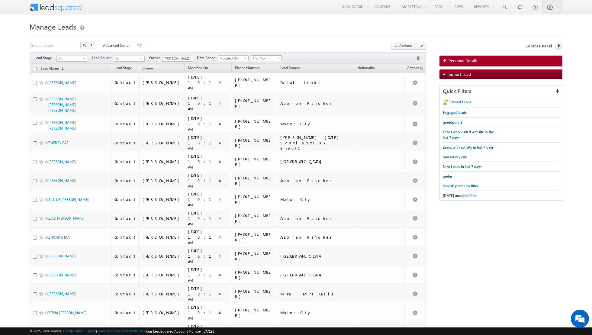
click at [276, 59] on span at bounding box center [278, 59] width 5 height 5
click at [268, 66] on link "All Time" at bounding box center [263, 64] width 30 height 5
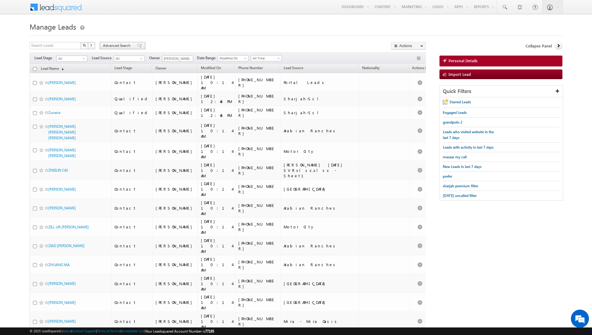
click at [137, 46] on span at bounding box center [139, 45] width 5 height 4
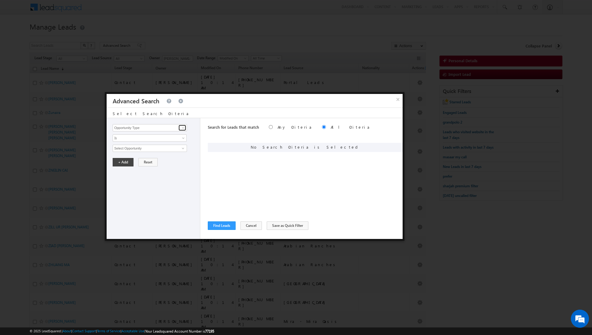
click at [180, 126] on link at bounding box center [182, 128] width 8 height 6
click at [168, 134] on link "Lead Activity" at bounding box center [150, 134] width 74 height 7
type input "Lead Activity"
click at [165, 147] on input "Select Activity" at bounding box center [150, 148] width 74 height 7
click at [183, 148] on span at bounding box center [182, 148] width 5 height 5
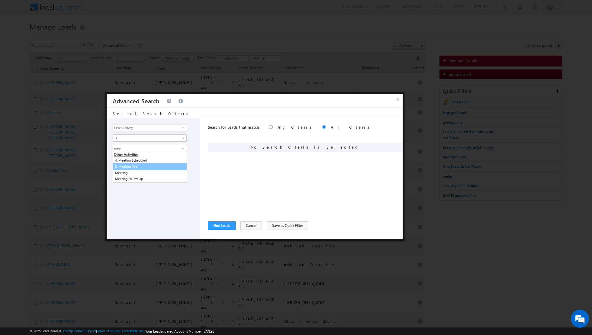
click at [142, 165] on link "5. Meeting Over" at bounding box center [150, 166] width 74 height 7
type input "5. Meeting Over"
click at [178, 165] on link "All Time" at bounding box center [150, 168] width 74 height 7
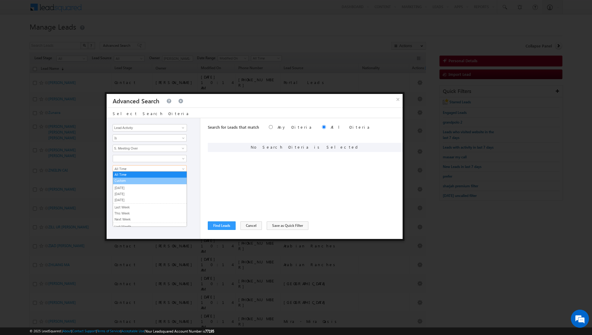
click at [132, 181] on link "Custom" at bounding box center [150, 180] width 74 height 5
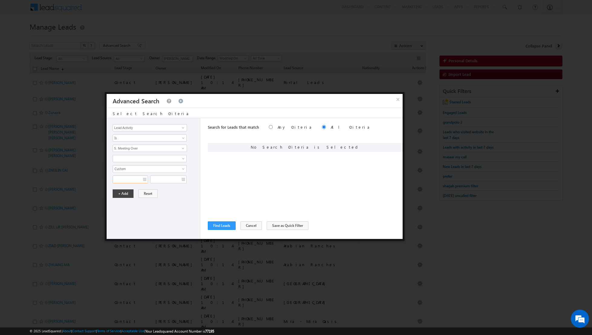
click at [145, 178] on input "text" at bounding box center [130, 179] width 35 height 8
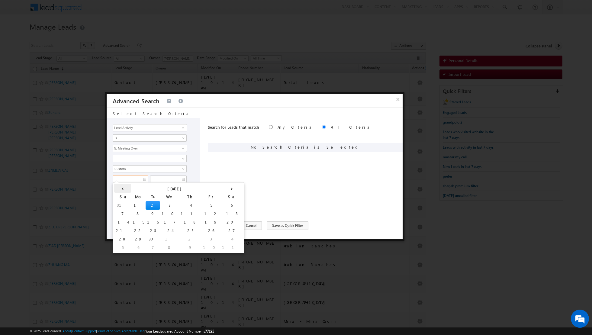
click at [117, 189] on th "‹" at bounding box center [122, 188] width 17 height 9
click at [204, 203] on td "1" at bounding box center [211, 205] width 14 height 8
type input "01/08/2025"
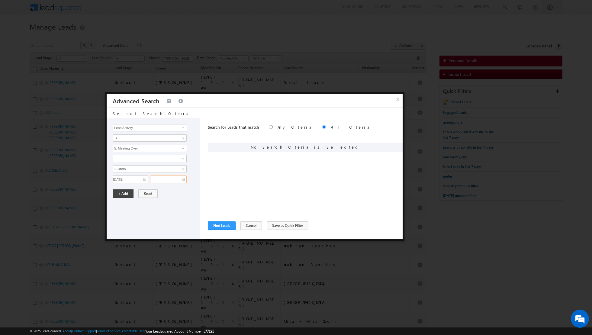
click at [184, 180] on input "text" at bounding box center [168, 179] width 37 height 8
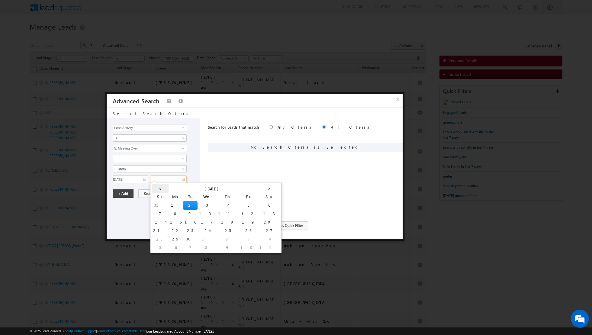
click at [155, 188] on th "‹" at bounding box center [160, 188] width 17 height 9
click at [154, 248] on td "31" at bounding box center [161, 247] width 19 height 8
type input "31/08/2025"
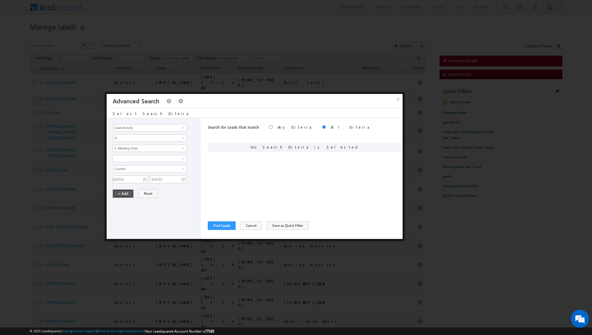
click at [119, 191] on button "+ Add" at bounding box center [123, 193] width 21 height 8
click at [219, 227] on button "Find Leads" at bounding box center [222, 225] width 28 height 8
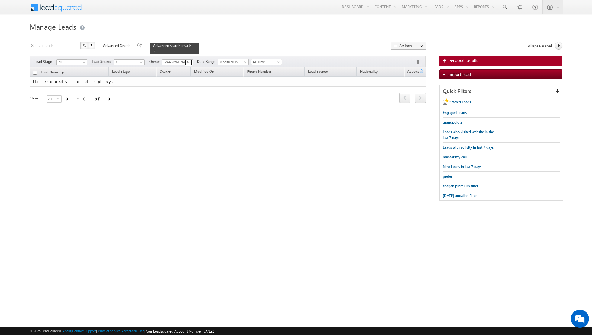
click at [187, 62] on span at bounding box center [189, 62] width 5 height 5
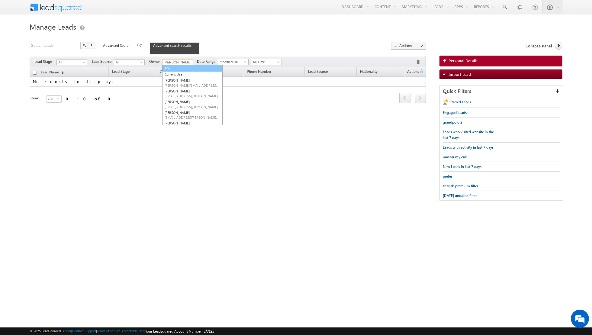
click at [183, 68] on link "Any" at bounding box center [192, 68] width 60 height 7
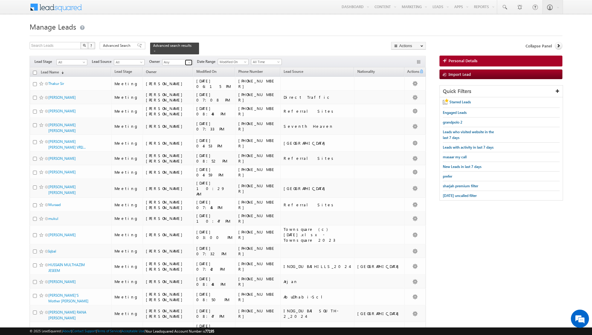
click at [187, 61] on span at bounding box center [189, 62] width 5 height 5
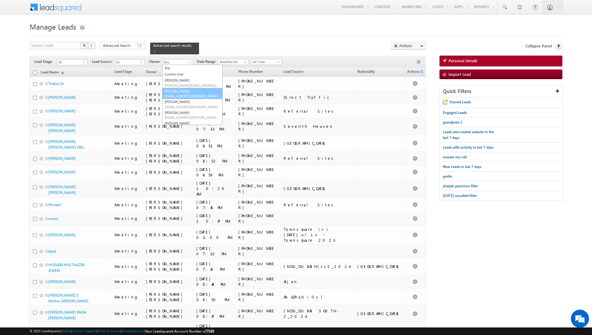
click at [181, 91] on link "[PERSON_NAME] [EMAIL_ADDRESS][DOMAIN_NAME]" at bounding box center [192, 93] width 60 height 11
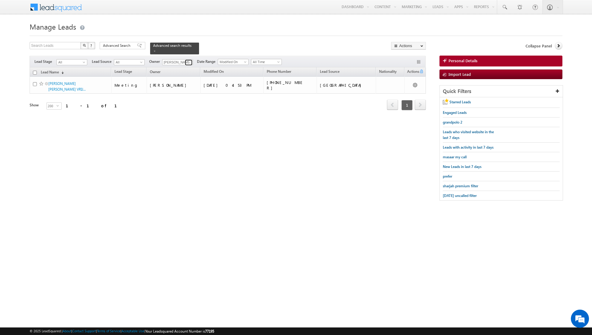
click at [187, 62] on span at bounding box center [189, 62] width 5 height 5
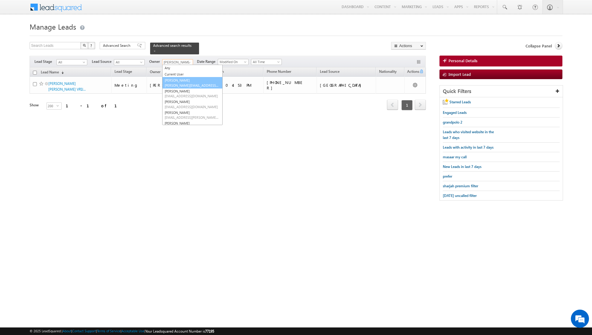
click at [184, 81] on link "[PERSON_NAME] [PERSON_NAME][EMAIL_ADDRESS][DOMAIN_NAME]" at bounding box center [192, 82] width 60 height 11
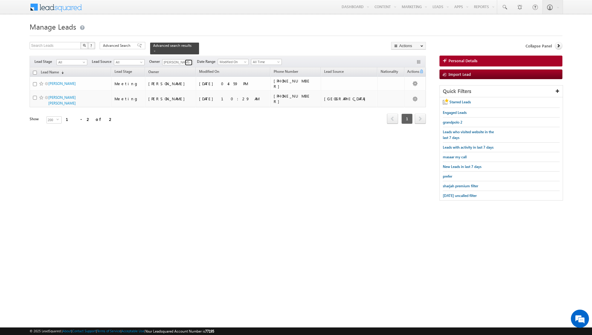
click at [185, 60] on link at bounding box center [189, 62] width 8 height 6
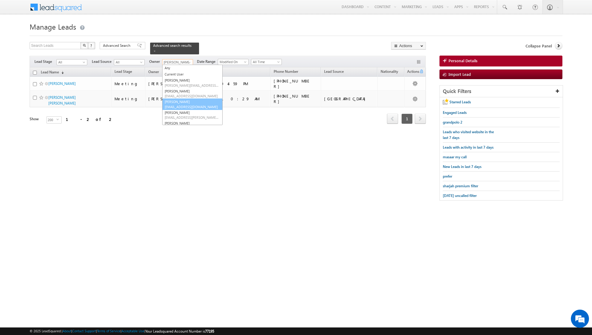
click at [179, 103] on link "[PERSON_NAME] [PERSON_NAME][EMAIL_ADDRESS][DOMAIN_NAME]" at bounding box center [192, 103] width 60 height 11
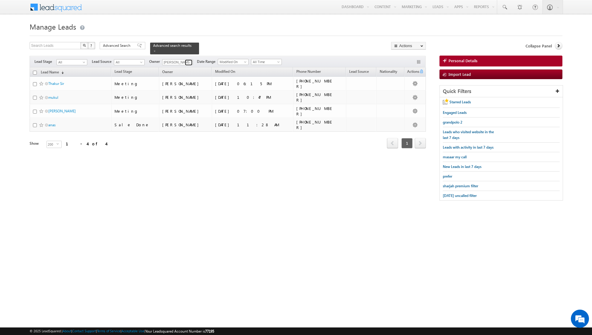
click at [188, 60] on span at bounding box center [189, 62] width 5 height 5
click at [187, 113] on link "[PERSON_NAME] [PERSON_NAME][EMAIL_ADDRESS][DOMAIN_NAME]" at bounding box center [192, 117] width 60 height 11
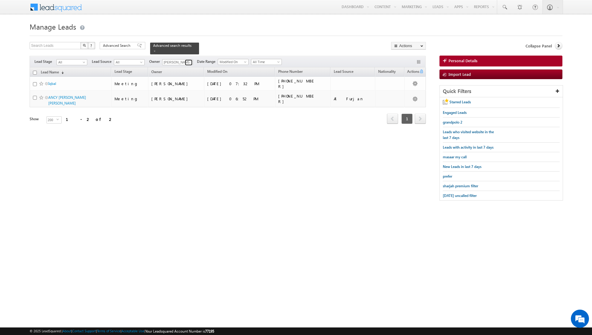
click at [187, 60] on span at bounding box center [189, 62] width 5 height 5
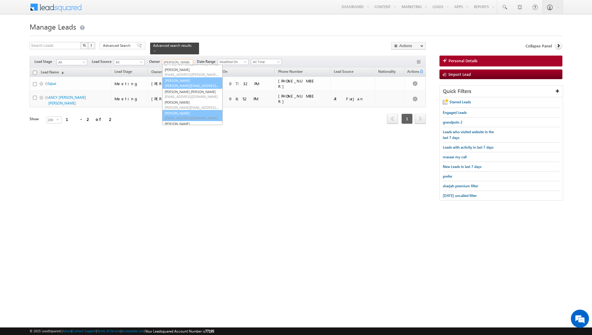
scroll to position [49, 0]
click at [182, 90] on span "[EMAIL_ADDRESS][DOMAIN_NAME]" at bounding box center [191, 90] width 54 height 5
type input "[PERSON_NAME] [PERSON_NAME]"
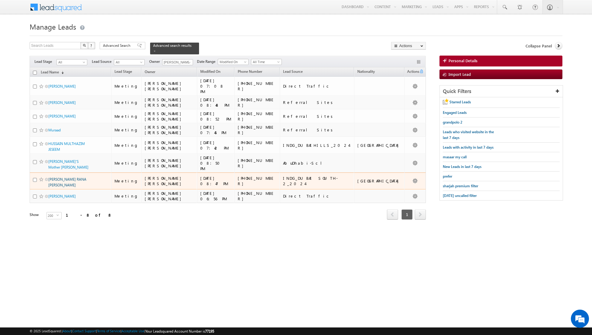
click at [64, 177] on link "[PERSON_NAME] RANA [PERSON_NAME]" at bounding box center [67, 182] width 38 height 10
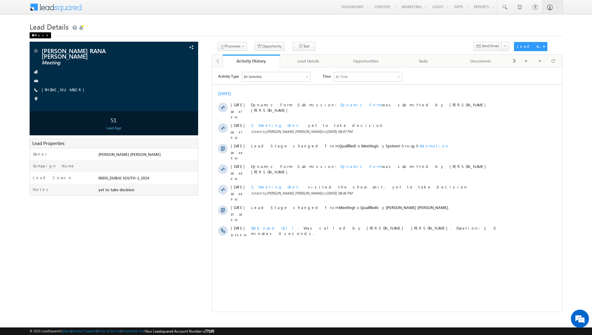
click at [34, 36] on span at bounding box center [33, 35] width 4 height 3
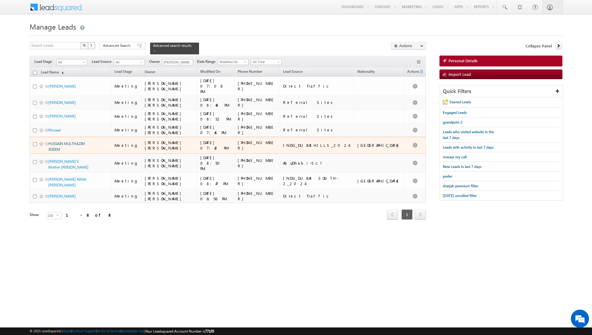
click at [57, 141] on link "HUSSAIN MULTHAZIM JESEEM" at bounding box center [66, 146] width 37 height 10
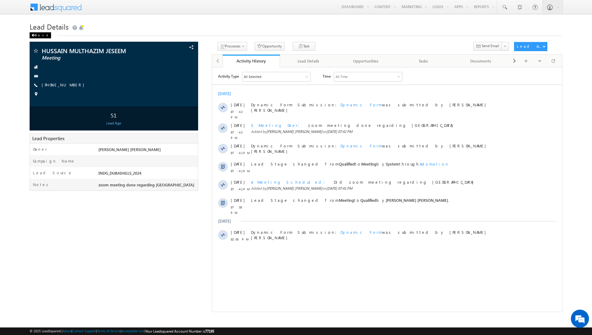
click at [39, 35] on div "Back" at bounding box center [40, 35] width 21 height 6
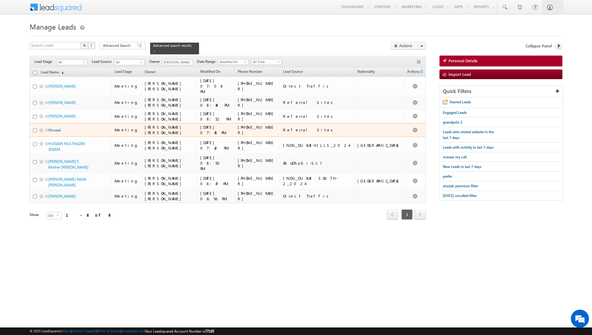
click at [55, 128] on link "Muraad" at bounding box center [54, 130] width 12 height 5
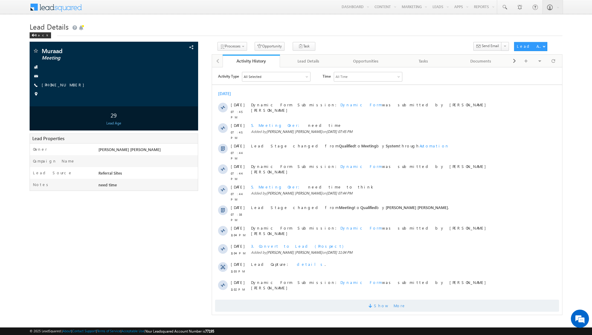
click at [388, 299] on span "Show More" at bounding box center [390, 305] width 32 height 12
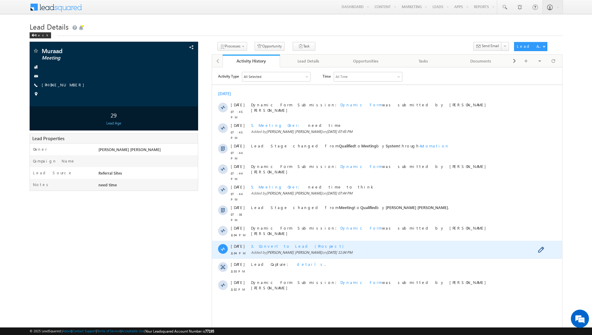
click at [266, 243] on span "3. Convert to Lead (Prospect)" at bounding box center [297, 245] width 92 height 5
click at [269, 243] on span "3. Convert to Lead (Prospect)" at bounding box center [297, 245] width 92 height 5
click at [288, 243] on span "3. Convert to Lead (Prospect)" at bounding box center [297, 245] width 92 height 5
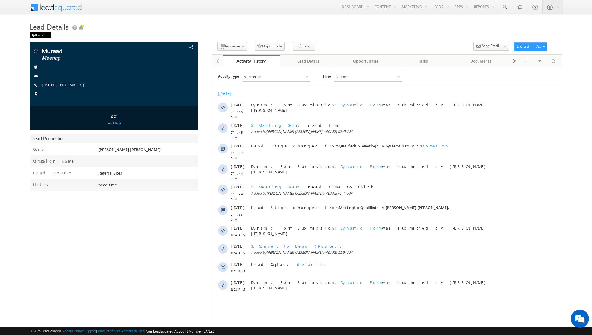
click at [36, 35] on div "Back" at bounding box center [40, 35] width 21 height 6
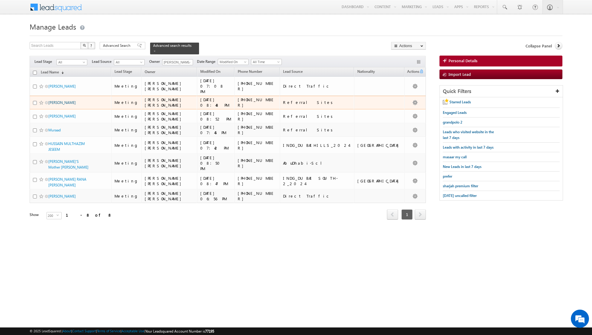
click at [57, 100] on link "[PERSON_NAME]" at bounding box center [61, 102] width 27 height 5
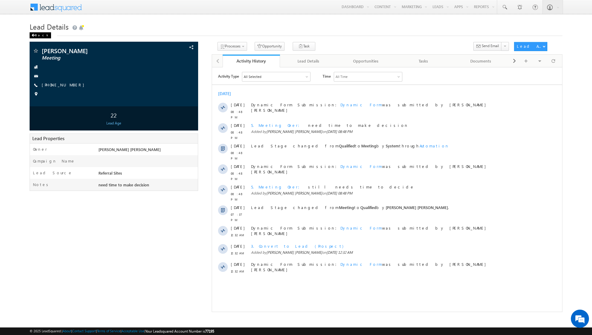
click at [37, 34] on div "Back" at bounding box center [40, 35] width 21 height 6
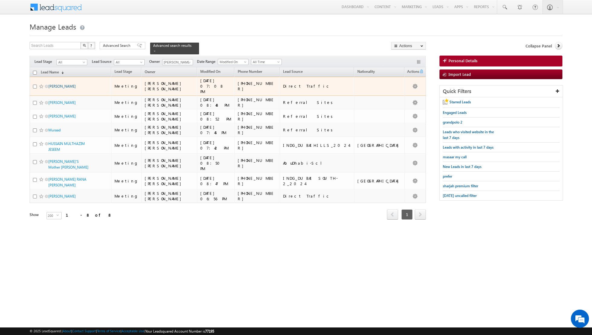
click at [57, 84] on link "[PERSON_NAME]" at bounding box center [61, 86] width 27 height 5
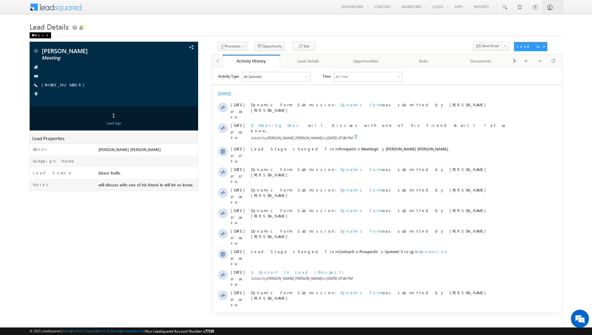
click at [36, 33] on div "Back" at bounding box center [40, 35] width 21 height 6
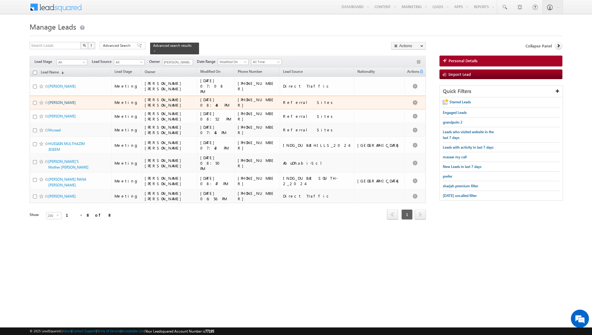
click at [53, 100] on link "[PERSON_NAME]" at bounding box center [61, 102] width 27 height 5
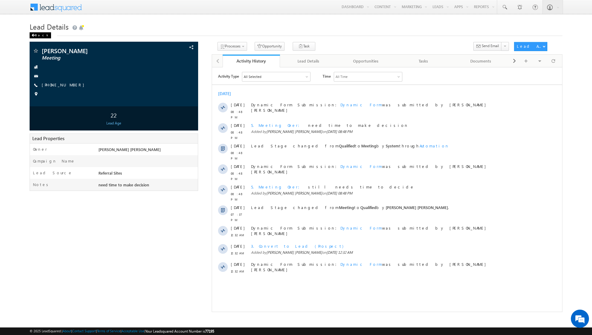
click at [37, 36] on div "Back" at bounding box center [40, 35] width 21 height 6
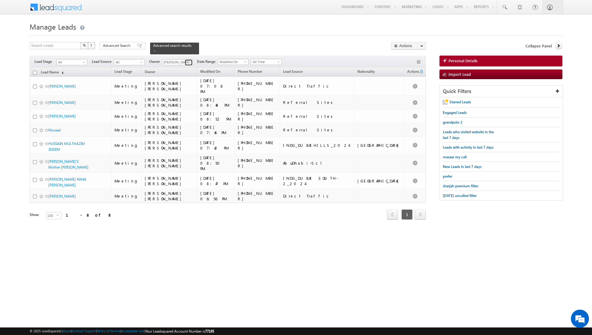
click at [187, 63] on span at bounding box center [189, 62] width 5 height 5
click at [182, 95] on link "[PERSON_NAME] [PERSON_NAME][EMAIL_ADDRESS][PERSON_NAME][DOMAIN_NAME]" at bounding box center [192, 97] width 60 height 11
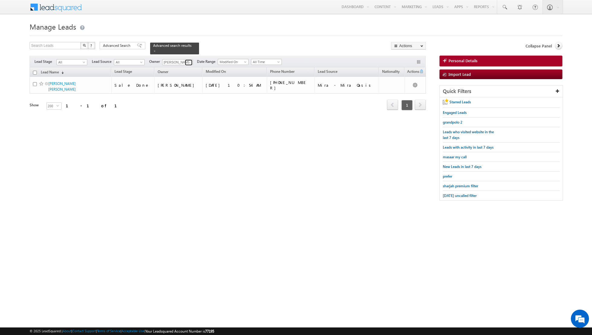
click at [187, 63] on span at bounding box center [189, 62] width 5 height 5
click at [181, 110] on link "[PERSON_NAME] [PERSON_NAME][EMAIL_ADDRESS][PERSON_NAME][DOMAIN_NAME]" at bounding box center [192, 113] width 60 height 11
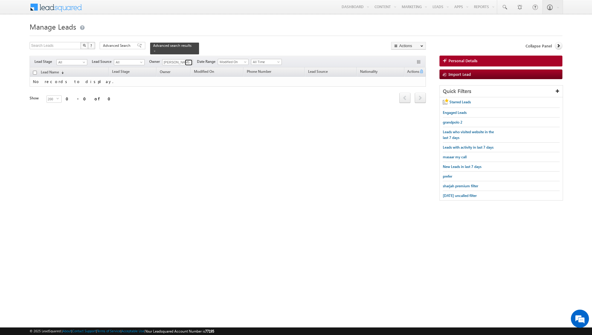
click at [185, 62] on link at bounding box center [189, 62] width 8 height 6
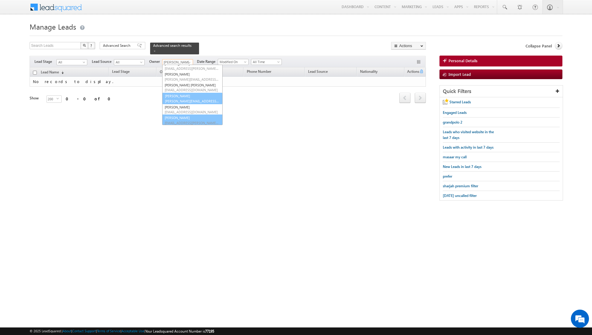
scroll to position [49, 0]
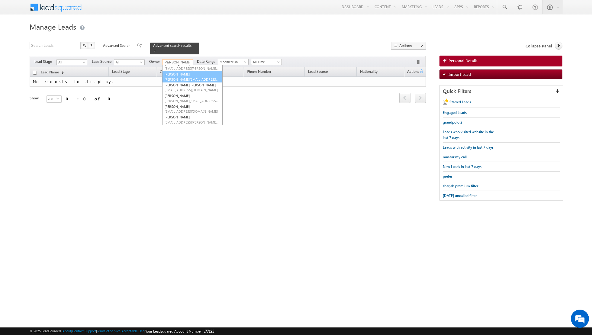
click at [179, 73] on link "[PERSON_NAME] [PERSON_NAME][EMAIL_ADDRESS][DOMAIN_NAME]" at bounding box center [192, 76] width 60 height 11
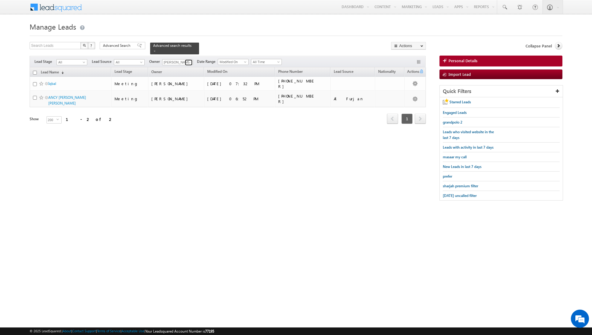
click at [187, 62] on span at bounding box center [189, 62] width 5 height 5
click at [173, 91] on span "[EMAIL_ADDRESS][DOMAIN_NAME]" at bounding box center [191, 91] width 54 height 5
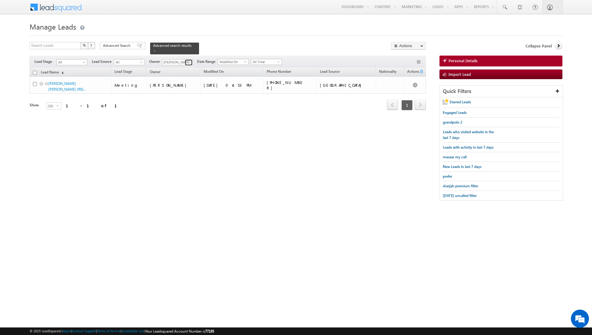
click at [187, 61] on span at bounding box center [189, 62] width 5 height 5
click at [180, 69] on link "Any" at bounding box center [192, 68] width 60 height 7
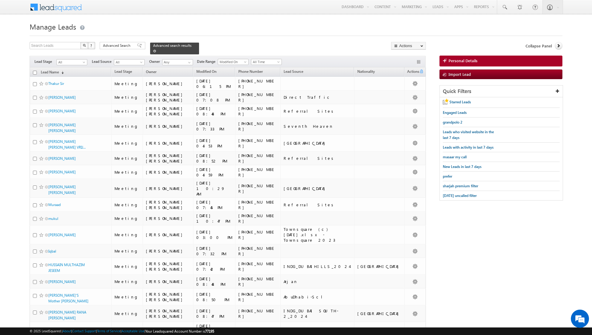
click at [153, 52] on link at bounding box center [154, 50] width 3 height 5
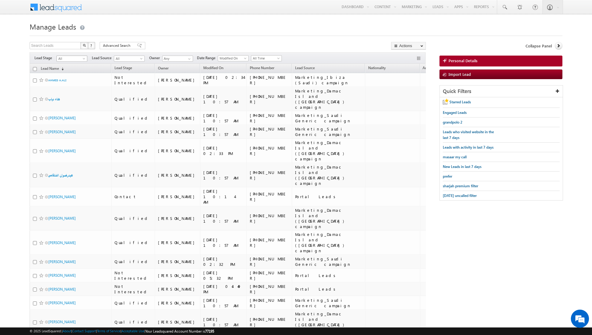
click at [82, 57] on span at bounding box center [84, 59] width 5 height 5
click at [69, 70] on link "Contact" at bounding box center [72, 70] width 30 height 5
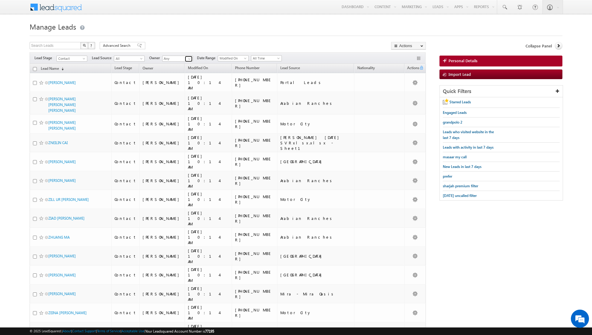
click at [187, 59] on span at bounding box center [189, 58] width 5 height 5
click at [178, 117] on span "[EMAIL_ADDRESS][PERSON_NAME][DOMAIN_NAME]" at bounding box center [191, 118] width 54 height 5
type input "[PERSON_NAME]"
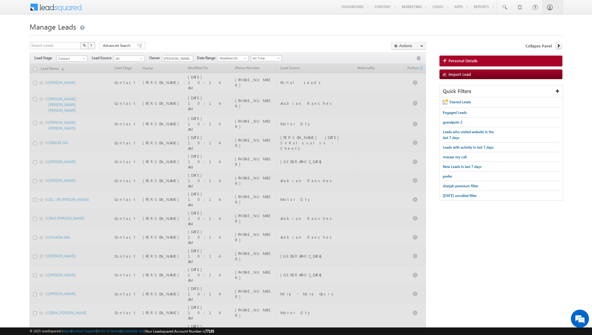
click at [273, 59] on span "All Time" at bounding box center [265, 58] width 29 height 5
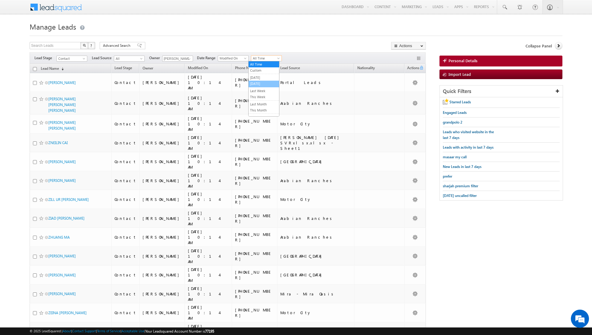
click at [261, 82] on link "[DATE]" at bounding box center [263, 83] width 30 height 5
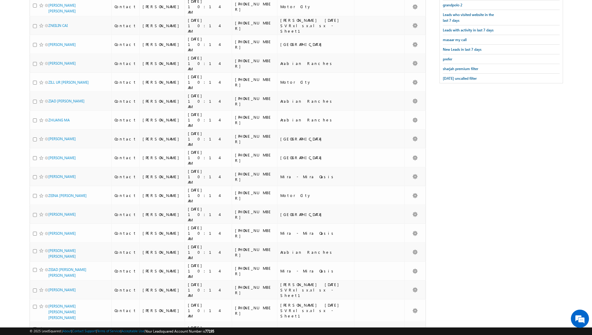
scroll to position [0, 0]
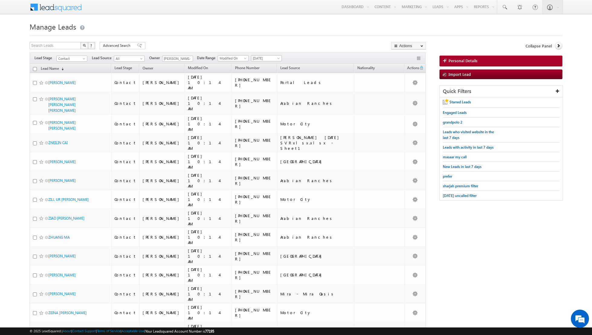
click at [36, 68] on input "checkbox" at bounding box center [35, 69] width 4 height 4
checkbox input "true"
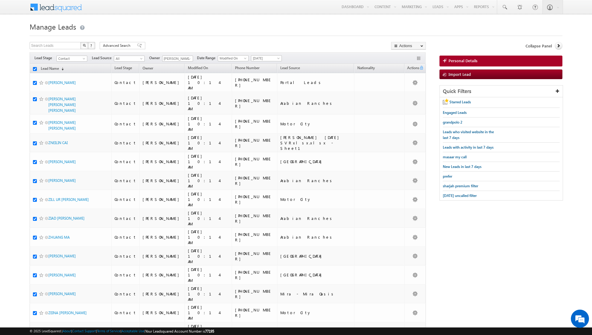
checkbox input "true"
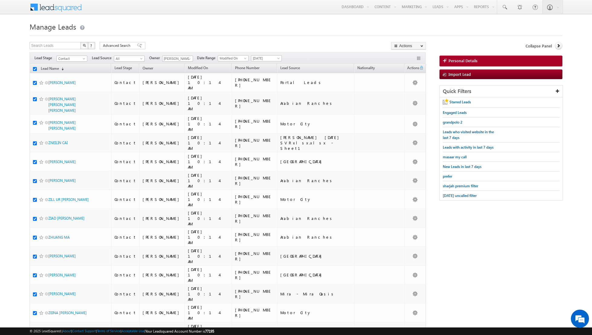
checkbox input "true"
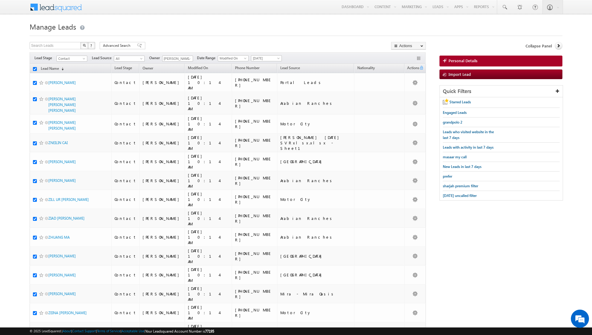
checkbox input "true"
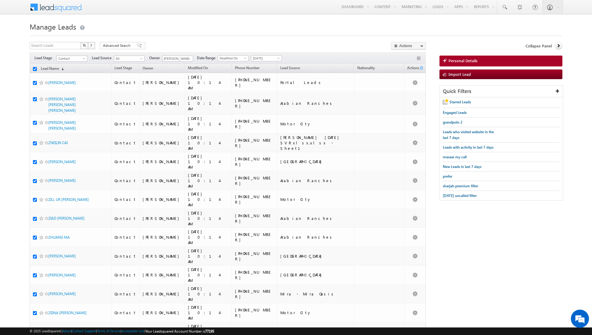
checkbox input "true"
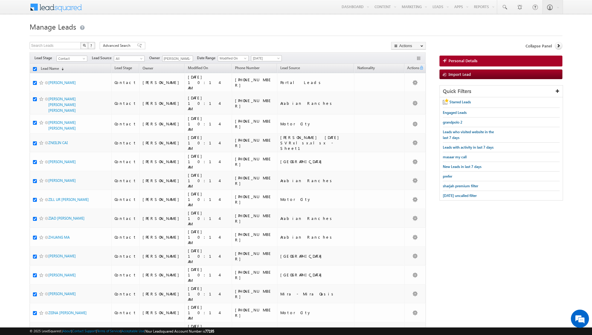
checkbox input "true"
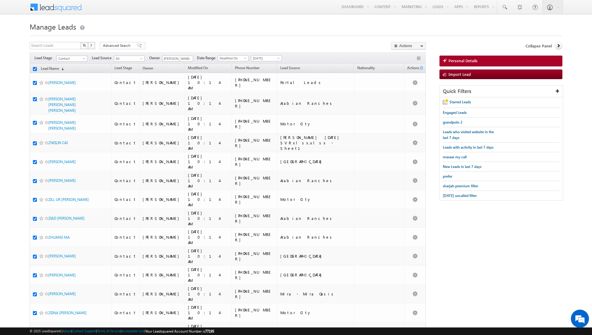
checkbox input "true"
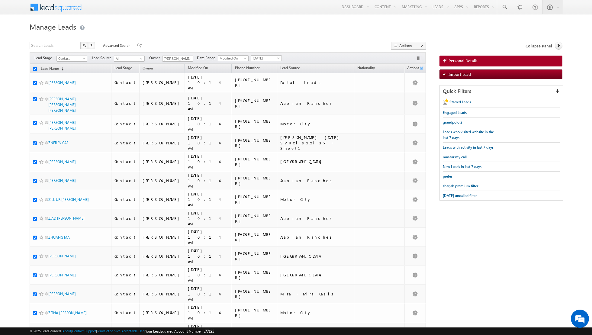
checkbox input "true"
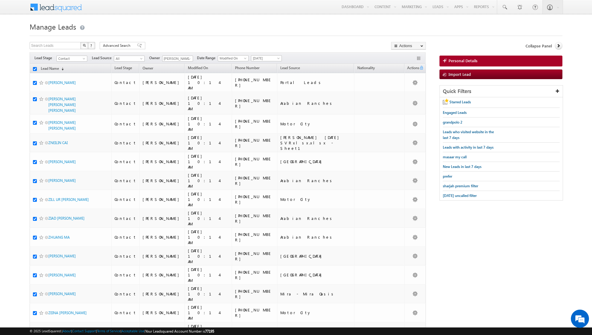
checkbox input "true"
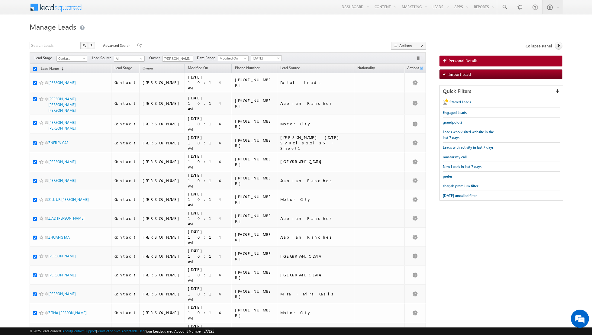
checkbox input "true"
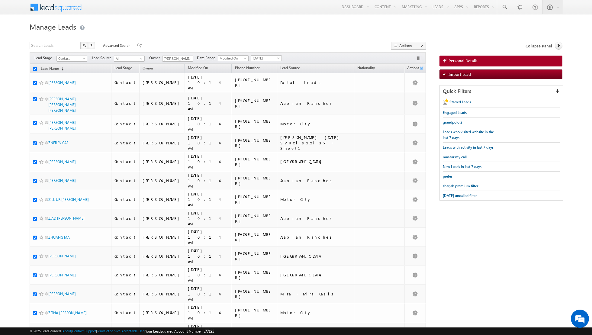
checkbox input "true"
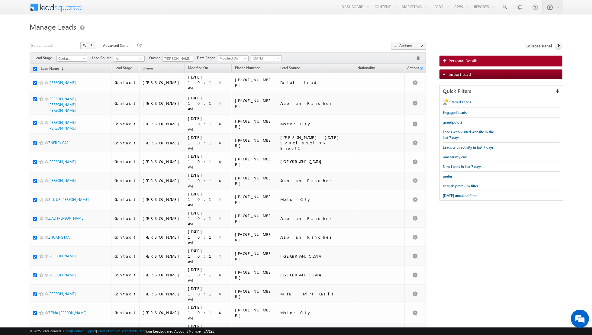
checkbox input "true"
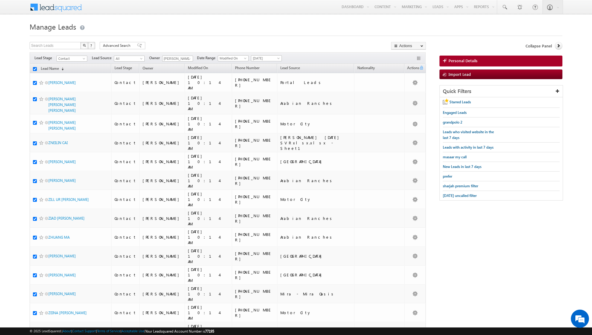
checkbox input "true"
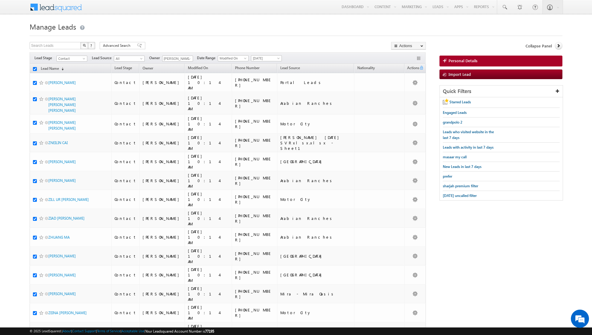
checkbox input "true"
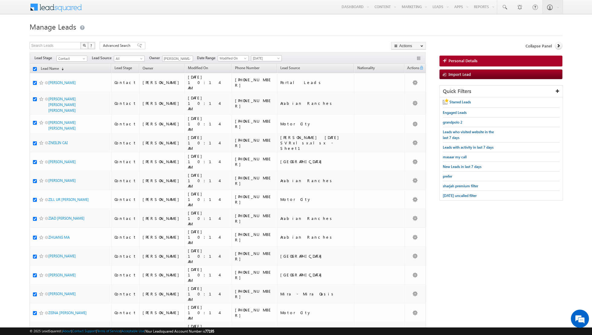
checkbox input "true"
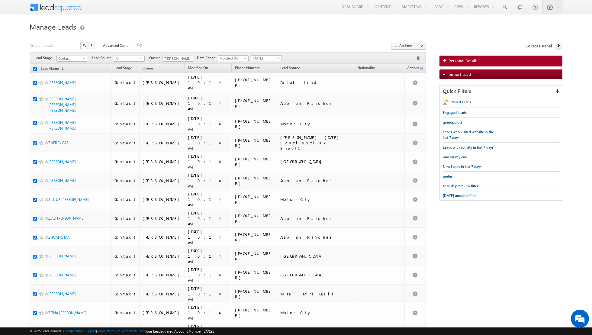
checkbox input "true"
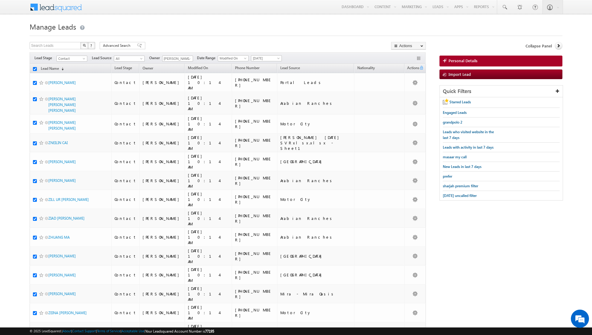
checkbox input "true"
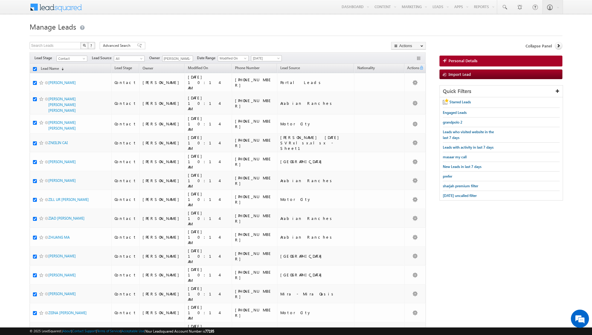
checkbox input "true"
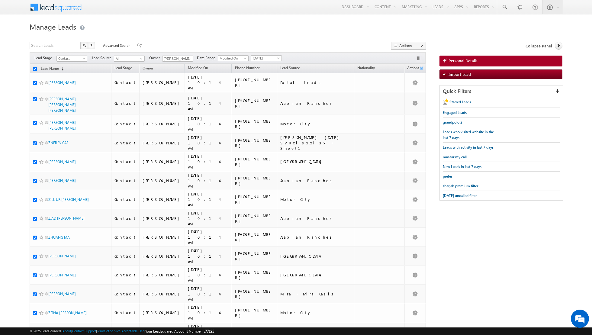
checkbox input "true"
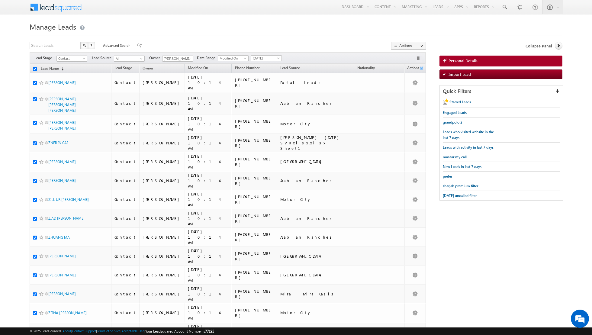
checkbox input "true"
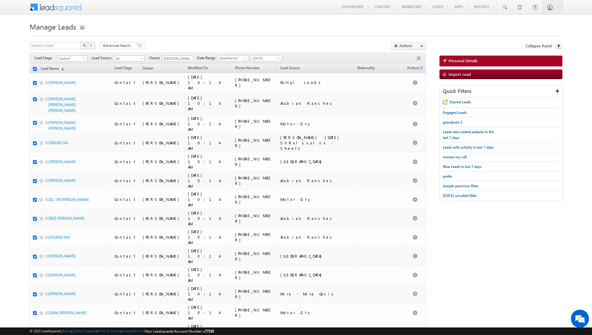
checkbox input "true"
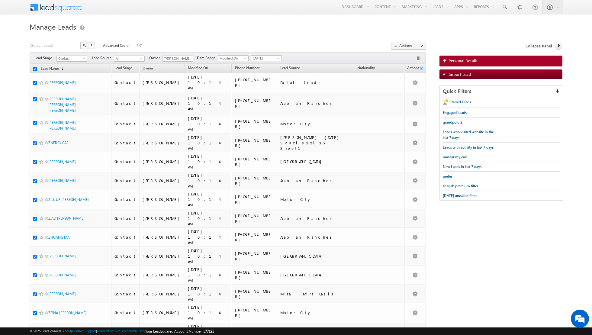
checkbox input "true"
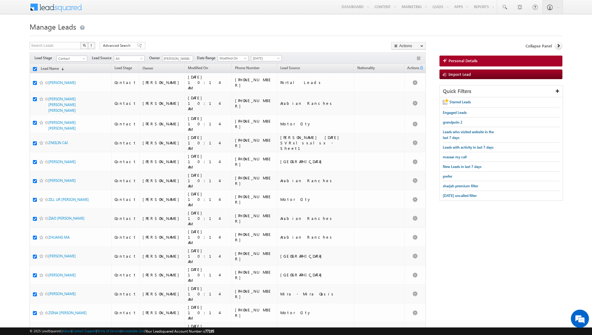
checkbox input "true"
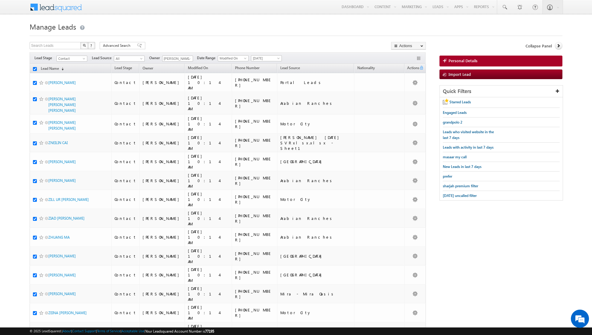
checkbox input "true"
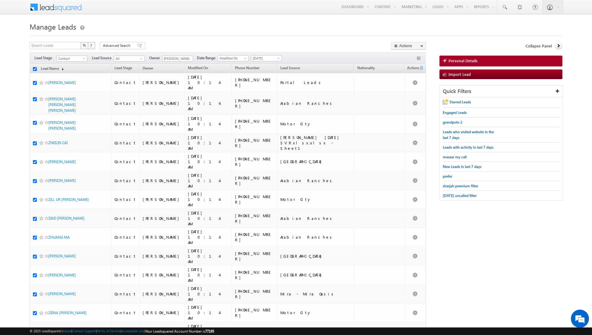
checkbox input "true"
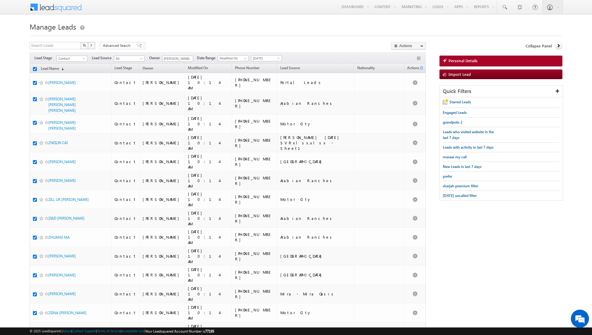
checkbox input "true"
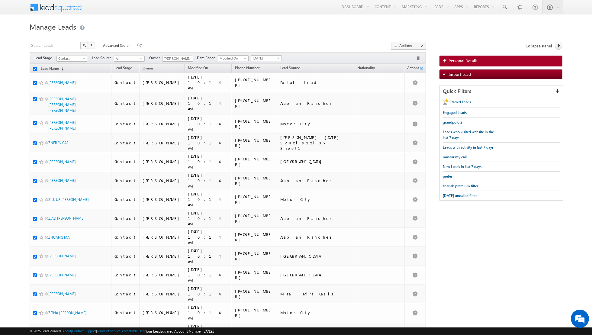
checkbox input "true"
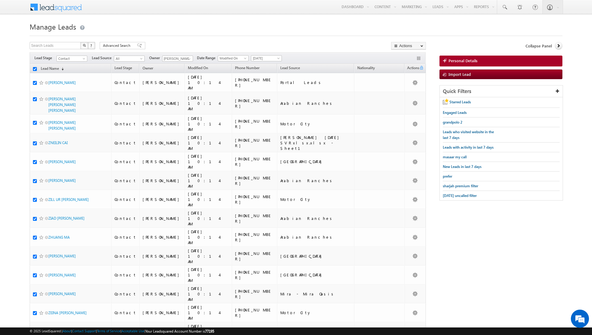
checkbox input "true"
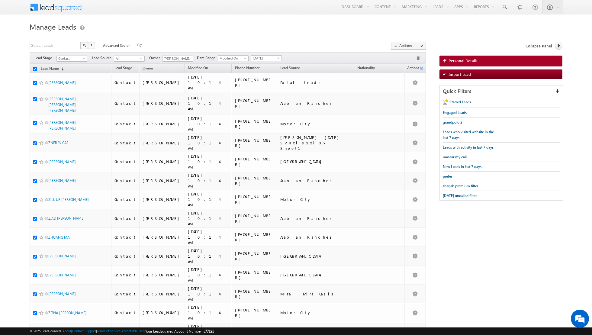
checkbox input "true"
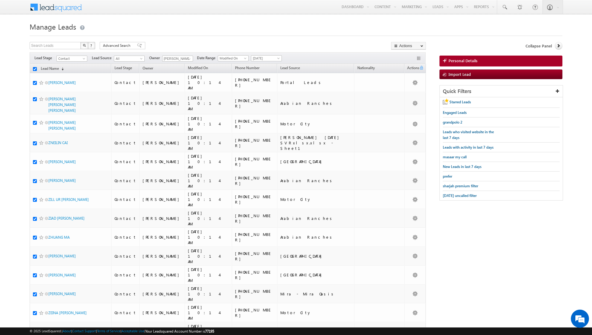
checkbox input "true"
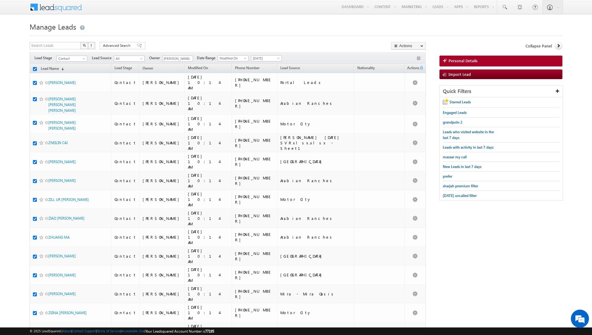
checkbox input "true"
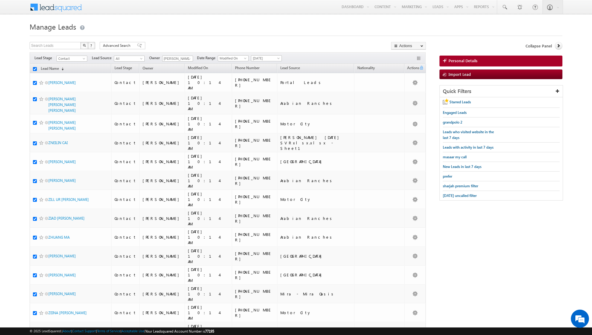
checkbox input "true"
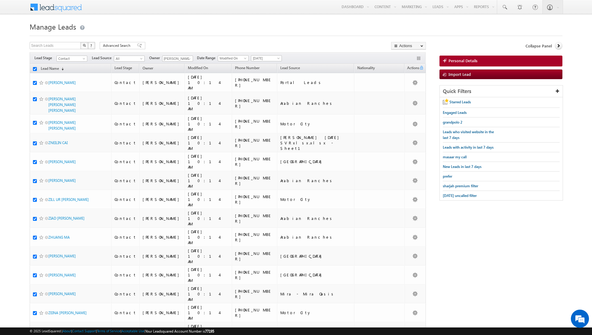
checkbox input "true"
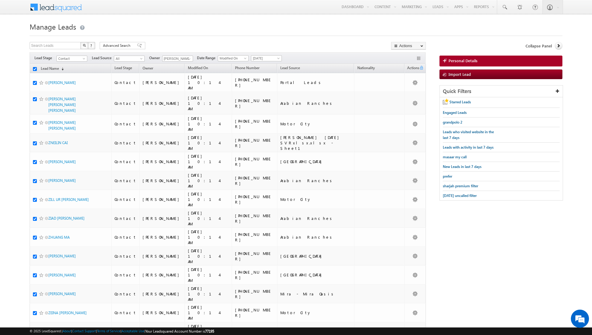
checkbox input "true"
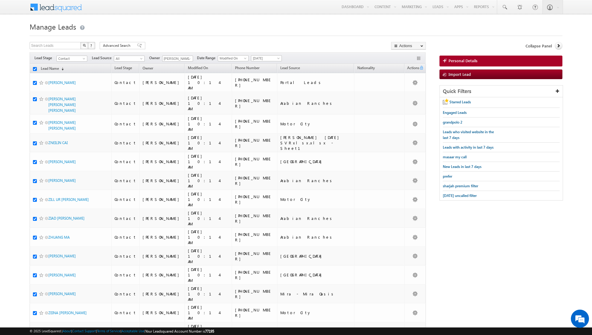
checkbox input "true"
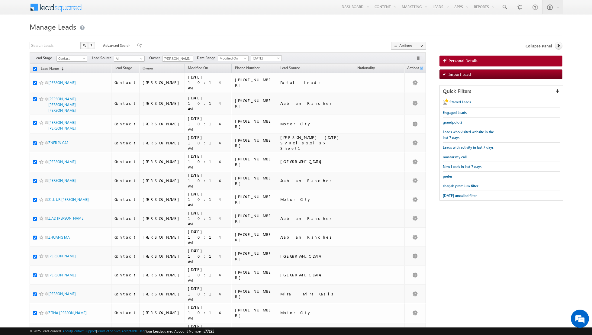
checkbox input "true"
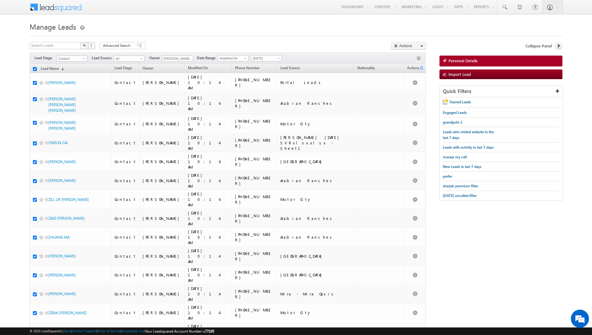
checkbox input "true"
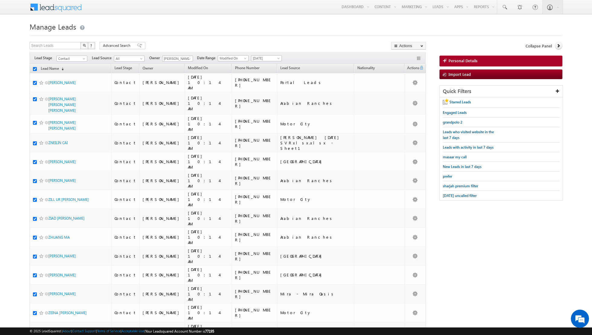
checkbox input "true"
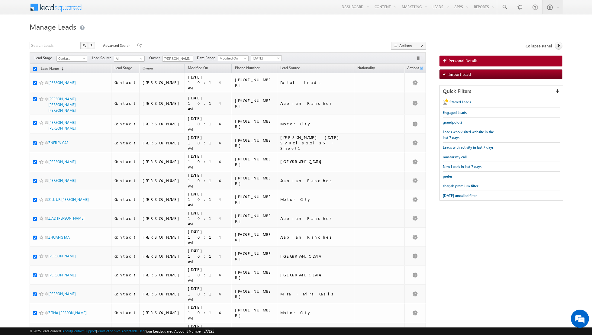
checkbox input "true"
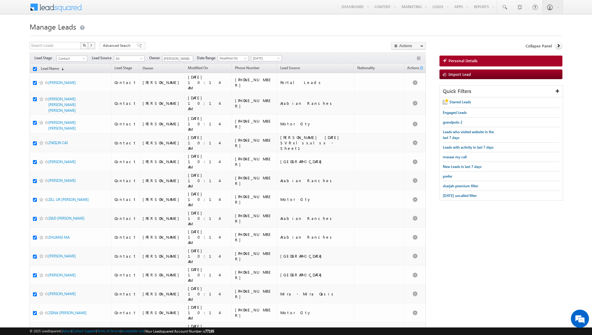
checkbox input "true"
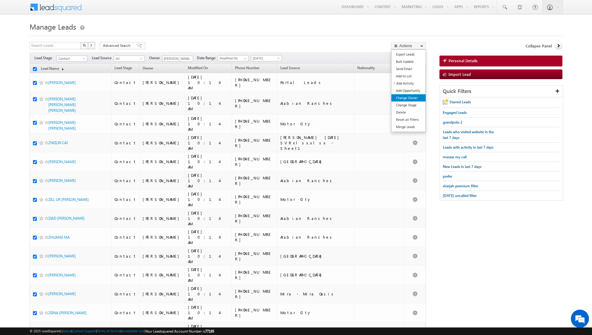
click at [407, 98] on link "Change Owner" at bounding box center [408, 97] width 34 height 7
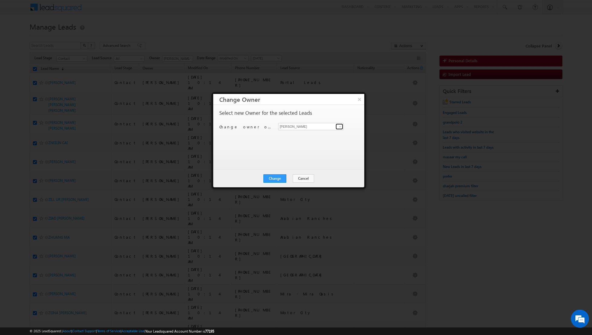
click at [340, 127] on span at bounding box center [339, 126] width 5 height 5
click at [301, 146] on span "[EMAIL_ADDRESS][DOMAIN_NAME]" at bounding box center [307, 148] width 54 height 5
click at [339, 128] on span at bounding box center [339, 126] width 5 height 5
click at [292, 145] on link "[PERSON_NAME] [PERSON_NAME] [PERSON_NAME][EMAIL_ADDRESS][PERSON_NAME][DOMAIN_NA…" at bounding box center [310, 145] width 65 height 11
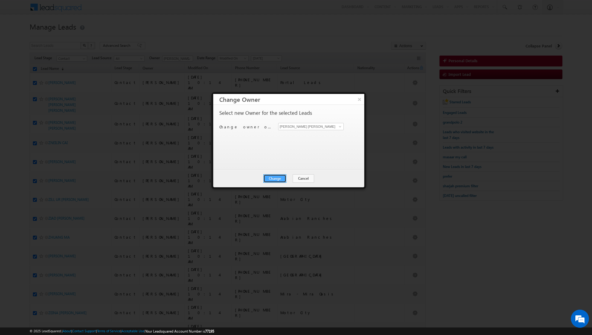
click at [273, 177] on button "Change" at bounding box center [274, 178] width 23 height 8
click at [289, 178] on button "Close" at bounding box center [289, 178] width 19 height 8
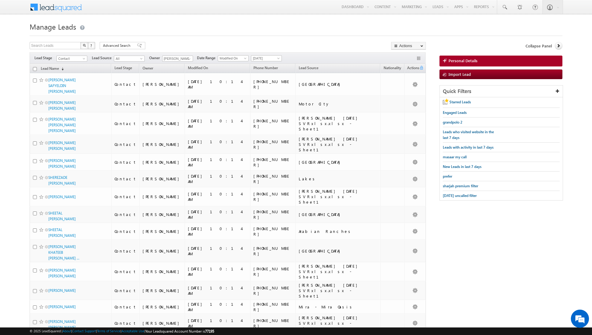
click at [34, 69] on input "checkbox" at bounding box center [35, 69] width 4 height 4
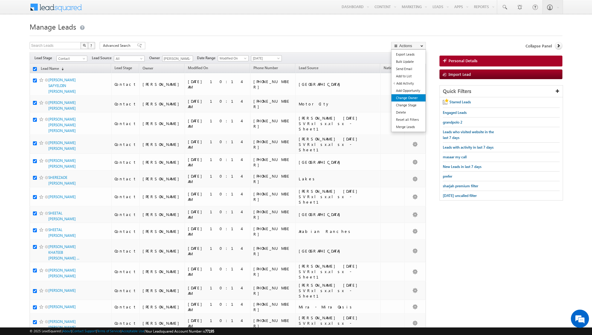
click at [400, 97] on link "Change Owner" at bounding box center [408, 97] width 34 height 7
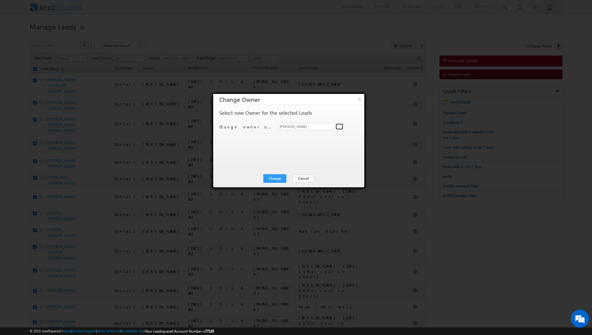
click at [340, 126] on span at bounding box center [339, 126] width 5 height 5
click at [293, 155] on link "[PERSON_NAME] [PERSON_NAME][EMAIL_ADDRESS][PERSON_NAME][DOMAIN_NAME]" at bounding box center [310, 156] width 65 height 11
click at [278, 177] on button "Change" at bounding box center [274, 178] width 23 height 8
click at [289, 178] on button "Close" at bounding box center [289, 178] width 19 height 8
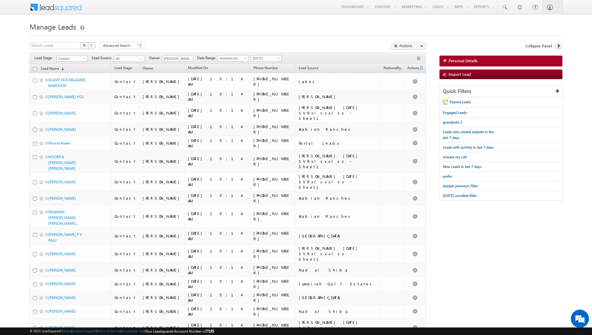
click at [34, 68] on input "checkbox" at bounding box center [35, 69] width 4 height 4
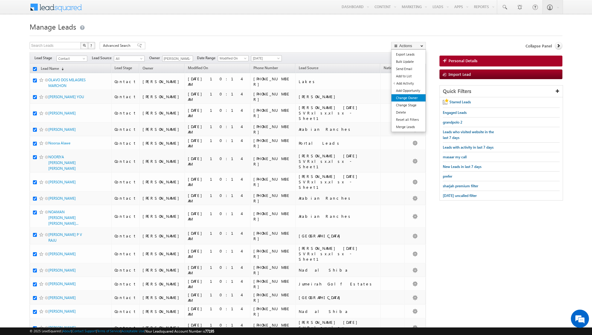
click at [403, 98] on link "Change Owner" at bounding box center [408, 97] width 34 height 7
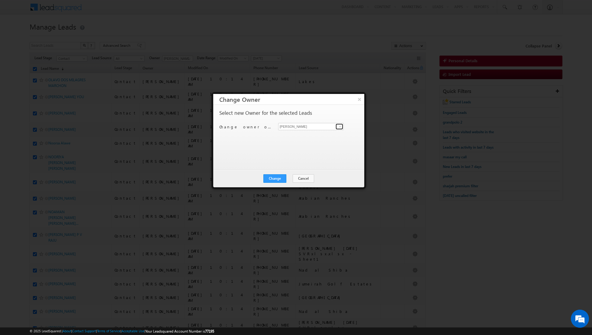
click at [340, 126] on span at bounding box center [339, 126] width 5 height 5
click at [294, 168] on link "[PERSON_NAME] [PERSON_NAME][EMAIL_ADDRESS][PERSON_NAME][DOMAIN_NAME]" at bounding box center [310, 169] width 65 height 11
click at [276, 177] on button "Change" at bounding box center [274, 178] width 23 height 8
click at [289, 180] on button "Close" at bounding box center [289, 178] width 19 height 8
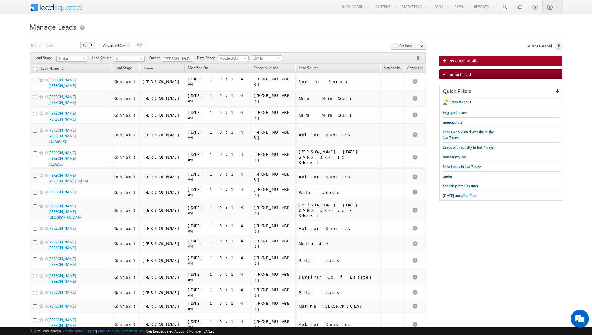
click at [34, 67] on input "checkbox" at bounding box center [35, 69] width 4 height 4
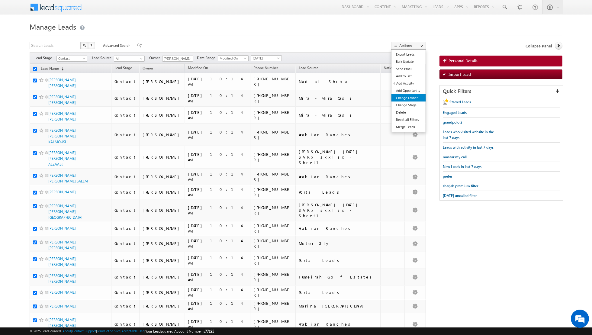
click at [404, 95] on link "Change Owner" at bounding box center [408, 97] width 34 height 7
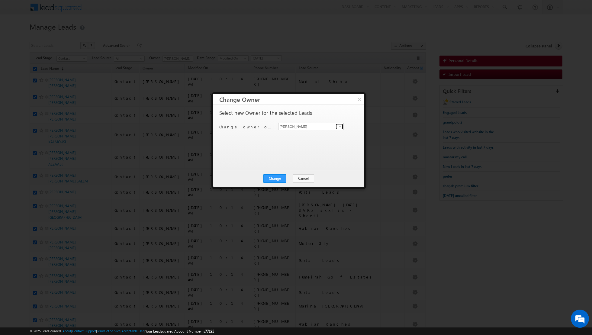
click at [341, 127] on span at bounding box center [339, 126] width 5 height 5
click at [297, 134] on link "[PERSON_NAME] [PERSON_NAME][EMAIL_ADDRESS][DOMAIN_NAME]" at bounding box center [310, 135] width 65 height 11
click at [277, 177] on button "Change" at bounding box center [274, 178] width 23 height 8
click at [293, 177] on button "Close" at bounding box center [289, 178] width 19 height 8
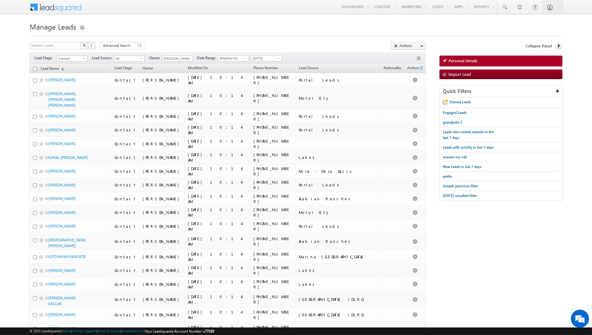
click at [36, 69] on input "checkbox" at bounding box center [35, 69] width 4 height 4
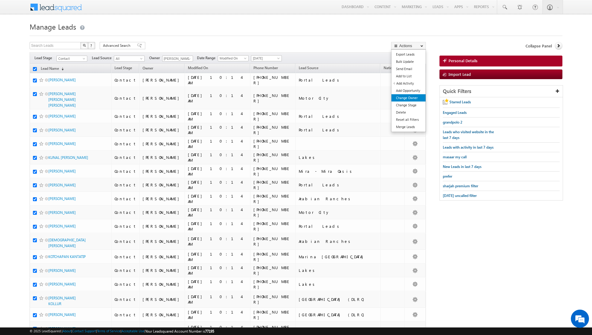
click at [412, 99] on link "Change Owner" at bounding box center [408, 97] width 34 height 7
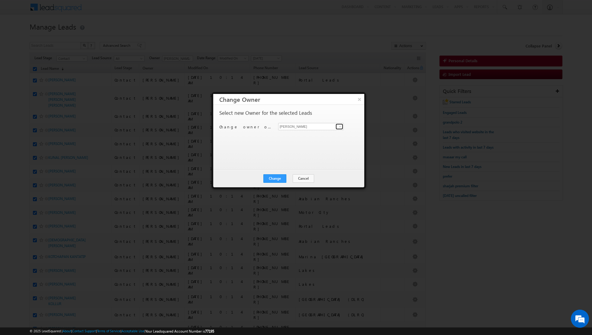
click at [338, 127] on span at bounding box center [339, 126] width 5 height 5
click at [292, 155] on link "[PERSON_NAME] [PERSON_NAME][EMAIL_ADDRESS][DOMAIN_NAME]" at bounding box center [310, 156] width 65 height 11
click at [277, 178] on button "Change" at bounding box center [274, 178] width 23 height 8
click at [292, 175] on button "Close" at bounding box center [289, 178] width 19 height 8
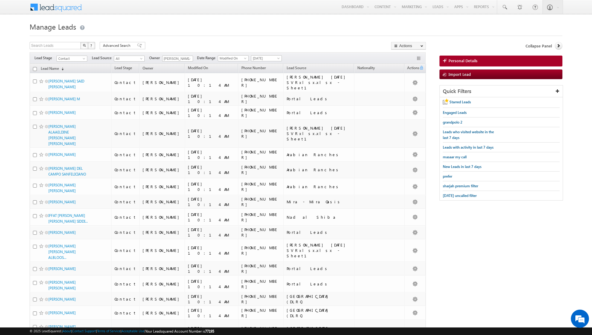
click at [35, 69] on input "checkbox" at bounding box center [35, 69] width 4 height 4
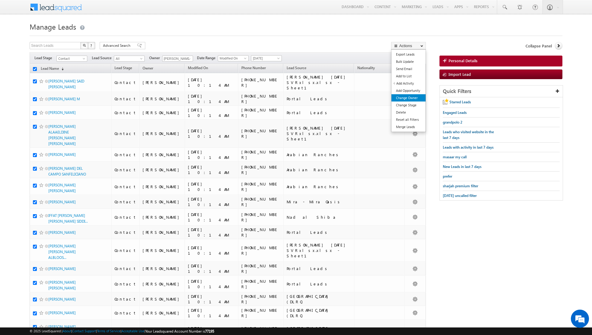
click at [408, 98] on link "Change Owner" at bounding box center [408, 97] width 34 height 7
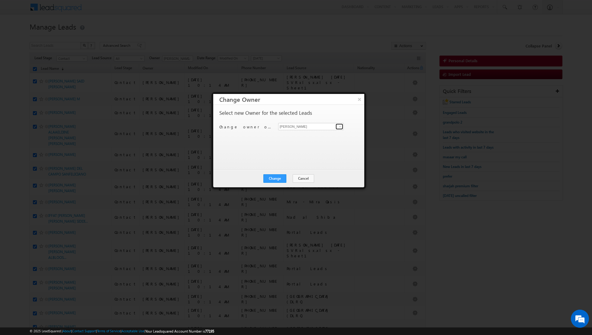
click at [340, 127] on span at bounding box center [339, 126] width 5 height 5
click at [305, 144] on link "[PERSON_NAME] [EMAIL_ADDRESS][DOMAIN_NAME]" at bounding box center [310, 145] width 65 height 11
click at [275, 177] on button "Change" at bounding box center [274, 178] width 23 height 8
click at [292, 176] on button "Close" at bounding box center [289, 178] width 19 height 8
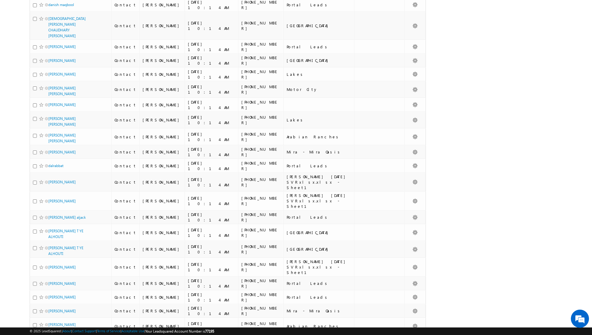
scroll to position [2678, 0]
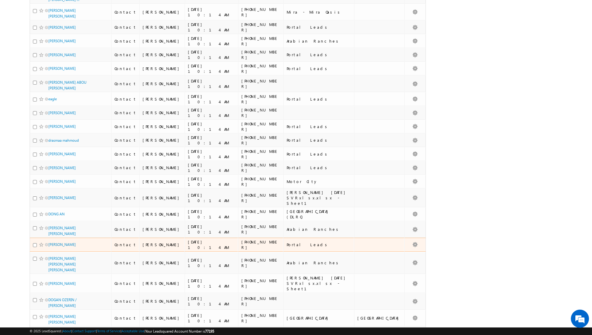
scroll to position [1243, 0]
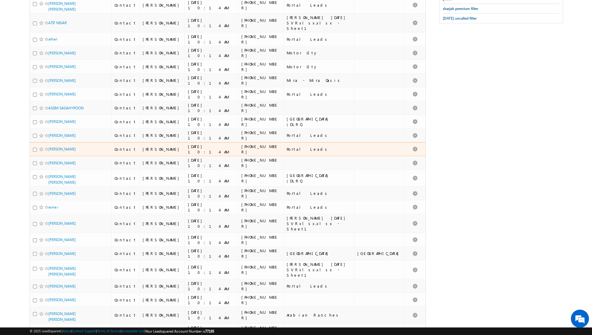
scroll to position [0, 0]
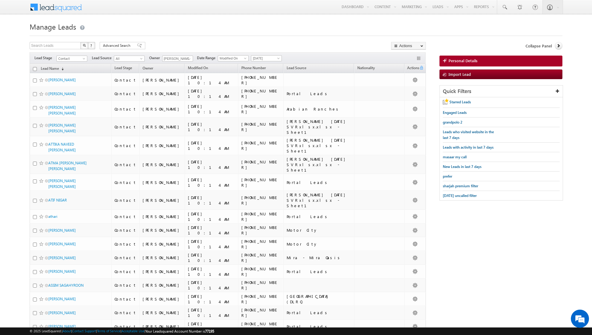
click at [35, 68] on input "checkbox" at bounding box center [35, 69] width 4 height 4
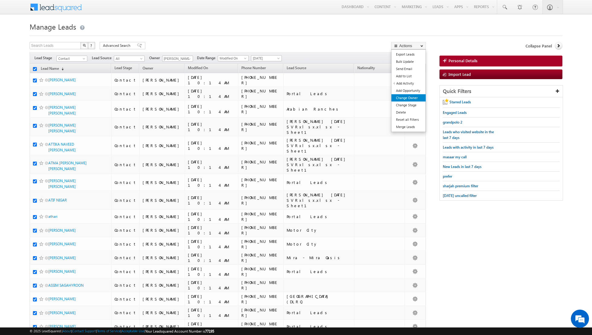
click at [402, 99] on link "Change Owner" at bounding box center [408, 97] width 34 height 7
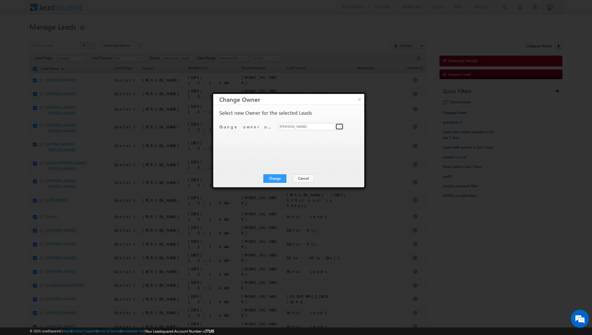
click at [337, 125] on link at bounding box center [339, 126] width 8 height 6
click at [299, 138] on span "[PERSON_NAME][EMAIL_ADDRESS][DOMAIN_NAME]" at bounding box center [307, 138] width 54 height 5
click at [274, 180] on button "Change" at bounding box center [274, 178] width 23 height 8
click at [293, 178] on button "Close" at bounding box center [289, 178] width 19 height 8
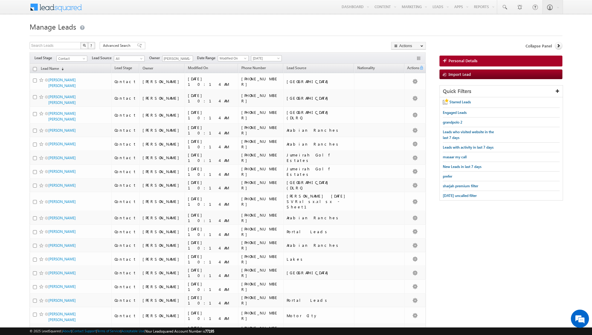
click at [35, 67] on input "checkbox" at bounding box center [35, 69] width 4 height 4
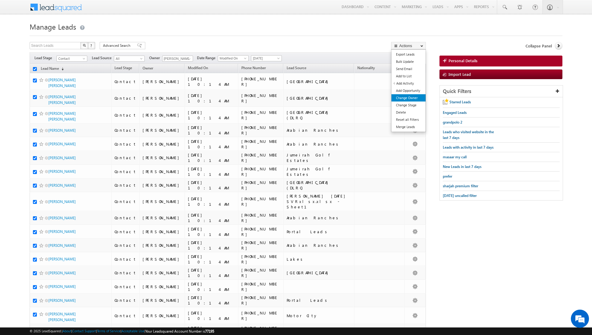
click at [401, 96] on link "Change Owner" at bounding box center [408, 97] width 34 height 7
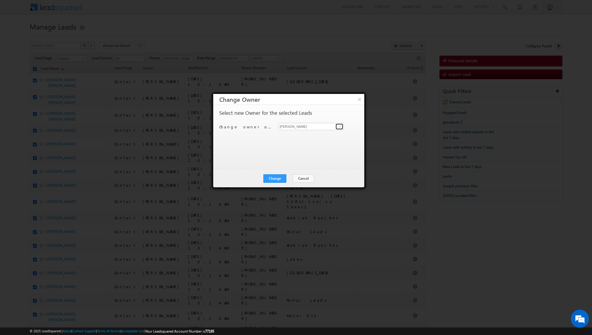
click at [339, 129] on link at bounding box center [339, 126] width 8 height 6
click at [308, 136] on span "[EMAIL_ADDRESS][PERSON_NAME][DOMAIN_NAME]" at bounding box center [307, 138] width 54 height 5
click at [275, 174] on button "Change" at bounding box center [274, 178] width 23 height 8
click at [291, 177] on button "Close" at bounding box center [289, 178] width 19 height 8
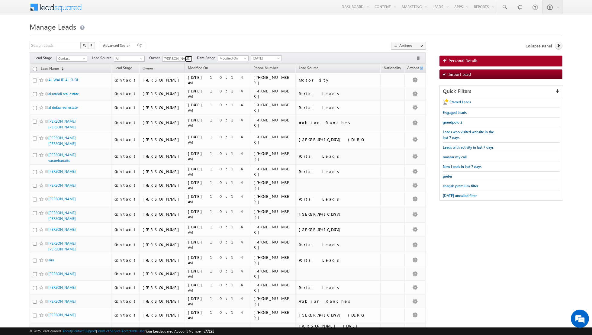
click at [187, 60] on span at bounding box center [189, 58] width 5 height 5
click at [180, 104] on link "[PERSON_NAME] [PERSON_NAME][EMAIL_ADDRESS][PERSON_NAME][DOMAIN_NAME]" at bounding box center [192, 105] width 60 height 11
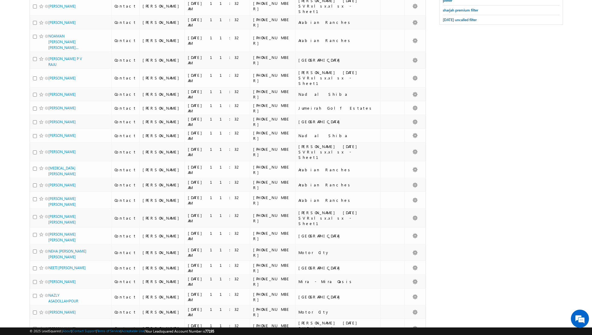
scroll to position [0, 0]
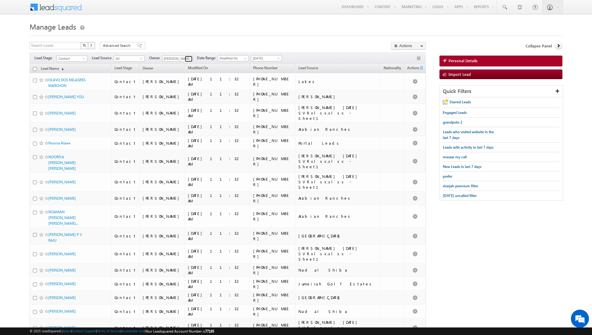
click at [187, 60] on span at bounding box center [189, 58] width 5 height 5
click at [180, 95] on span "[PERSON_NAME][EMAIL_ADDRESS][PERSON_NAME][DOMAIN_NAME]" at bounding box center [191, 97] width 54 height 5
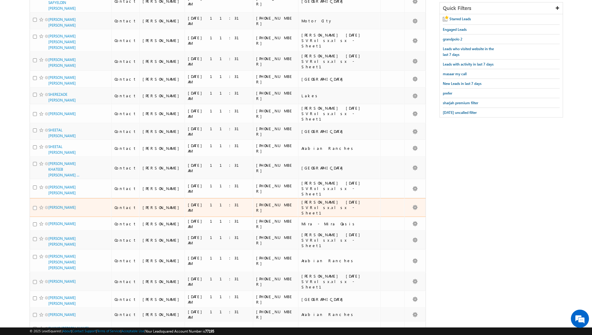
scroll to position [0, 0]
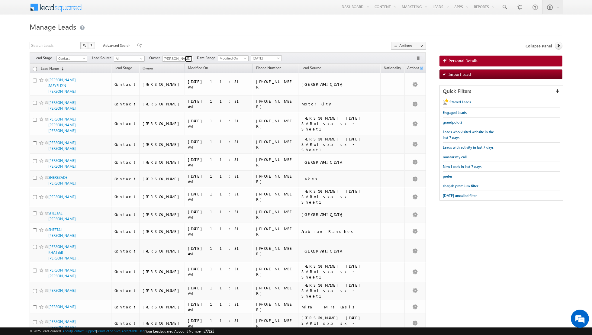
click at [187, 60] on span at bounding box center [189, 58] width 5 height 5
click at [186, 88] on span "[EMAIL_ADDRESS][DOMAIN_NAME]" at bounding box center [191, 90] width 54 height 5
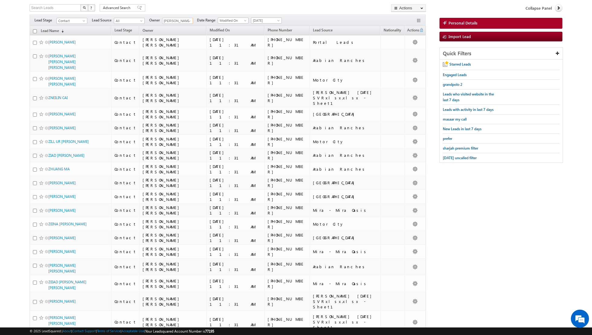
scroll to position [0, 0]
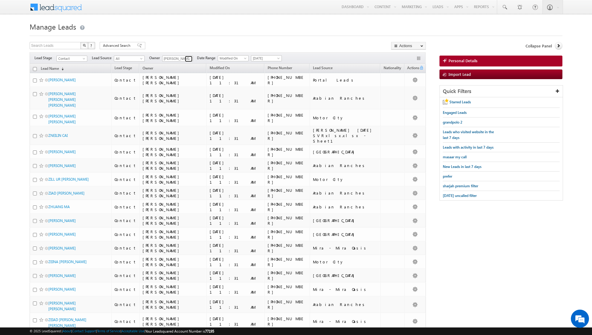
click at [187, 59] on span at bounding box center [189, 58] width 5 height 5
click at [187, 77] on link "[PERSON_NAME] [PERSON_NAME][EMAIL_ADDRESS][DOMAIN_NAME]" at bounding box center [192, 77] width 60 height 11
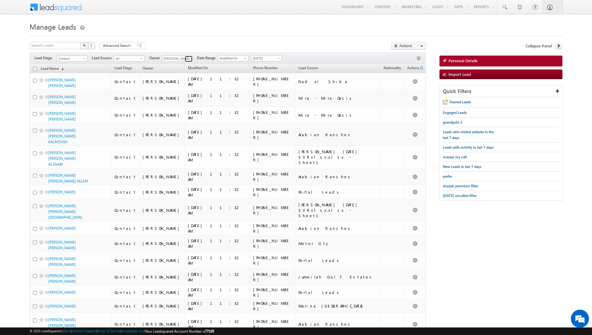
click at [187, 57] on span at bounding box center [189, 58] width 5 height 5
click at [185, 79] on link "[PERSON_NAME] [EMAIL_ADDRESS][PERSON_NAME][DOMAIN_NAME]" at bounding box center [192, 80] width 60 height 11
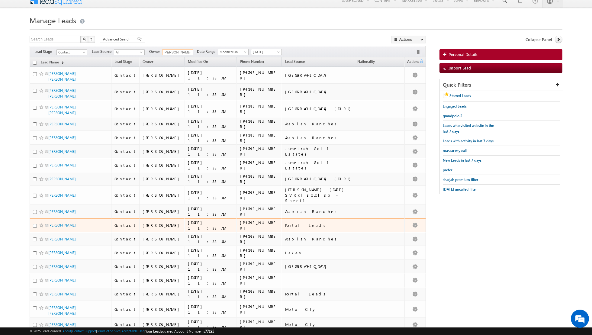
scroll to position [0, 0]
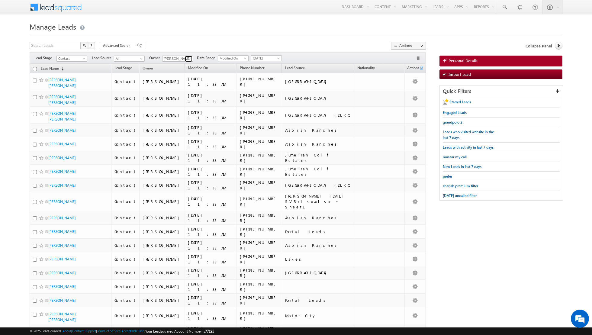
click at [187, 56] on span at bounding box center [189, 58] width 5 height 5
click at [184, 77] on link "[PERSON_NAME] [PERSON_NAME][EMAIL_ADDRESS][DOMAIN_NAME]" at bounding box center [192, 77] width 60 height 11
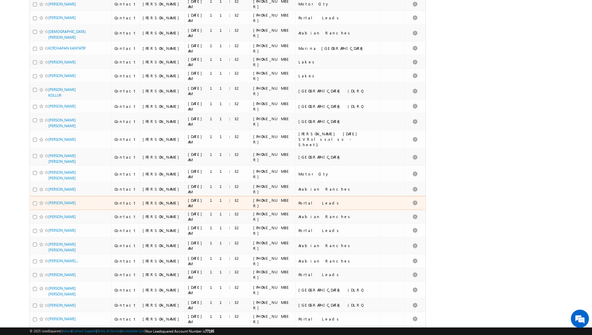
scroll to position [0, 0]
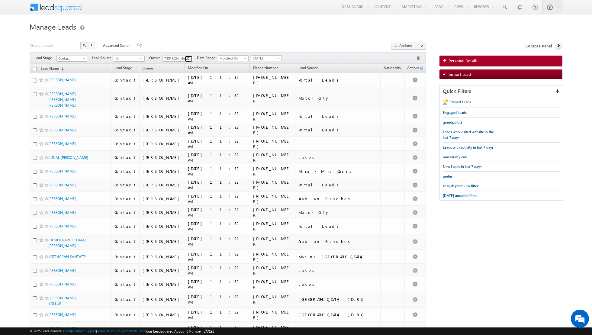
click at [187, 57] on span at bounding box center [189, 58] width 5 height 5
click at [182, 80] on link "[PERSON_NAME] [EMAIL_ADDRESS][DOMAIN_NAME]" at bounding box center [192, 83] width 60 height 11
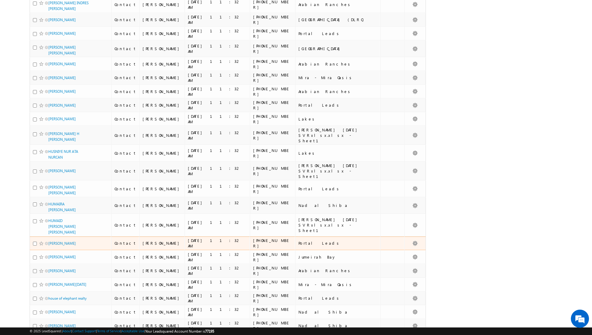
scroll to position [0, 0]
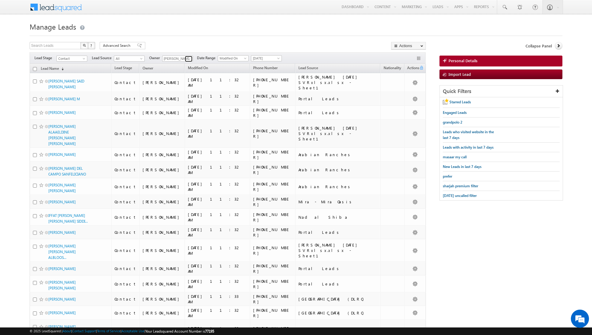
click at [189, 57] on span at bounding box center [189, 58] width 5 height 5
click at [182, 78] on link "[PERSON_NAME] [PERSON_NAME][EMAIL_ADDRESS][DOMAIN_NAME]" at bounding box center [192, 78] width 60 height 11
